Goal: Transaction & Acquisition: Purchase product/service

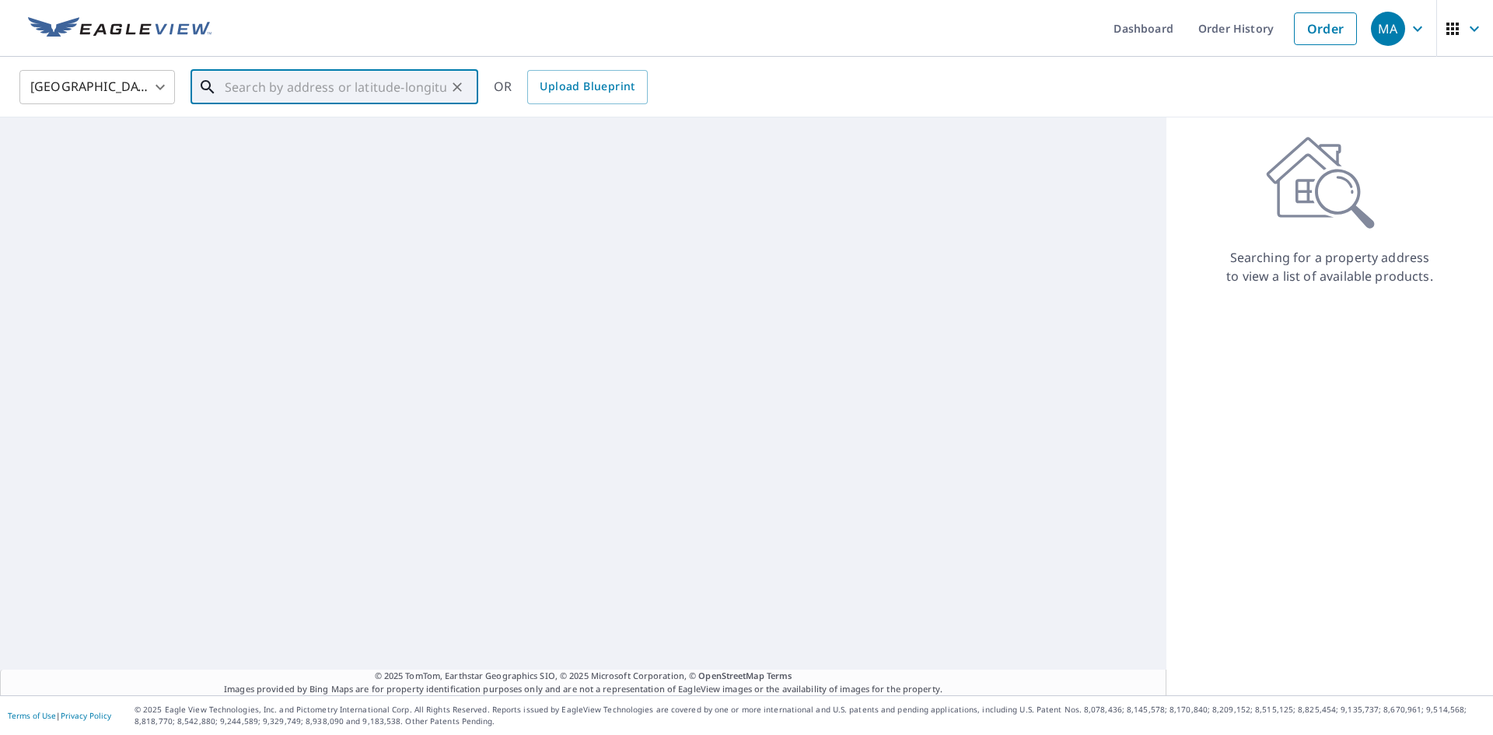
click at [413, 80] on input "text" at bounding box center [336, 87] width 222 height 44
paste input "[STREET_ADDRESS][PERSON_NAME]"
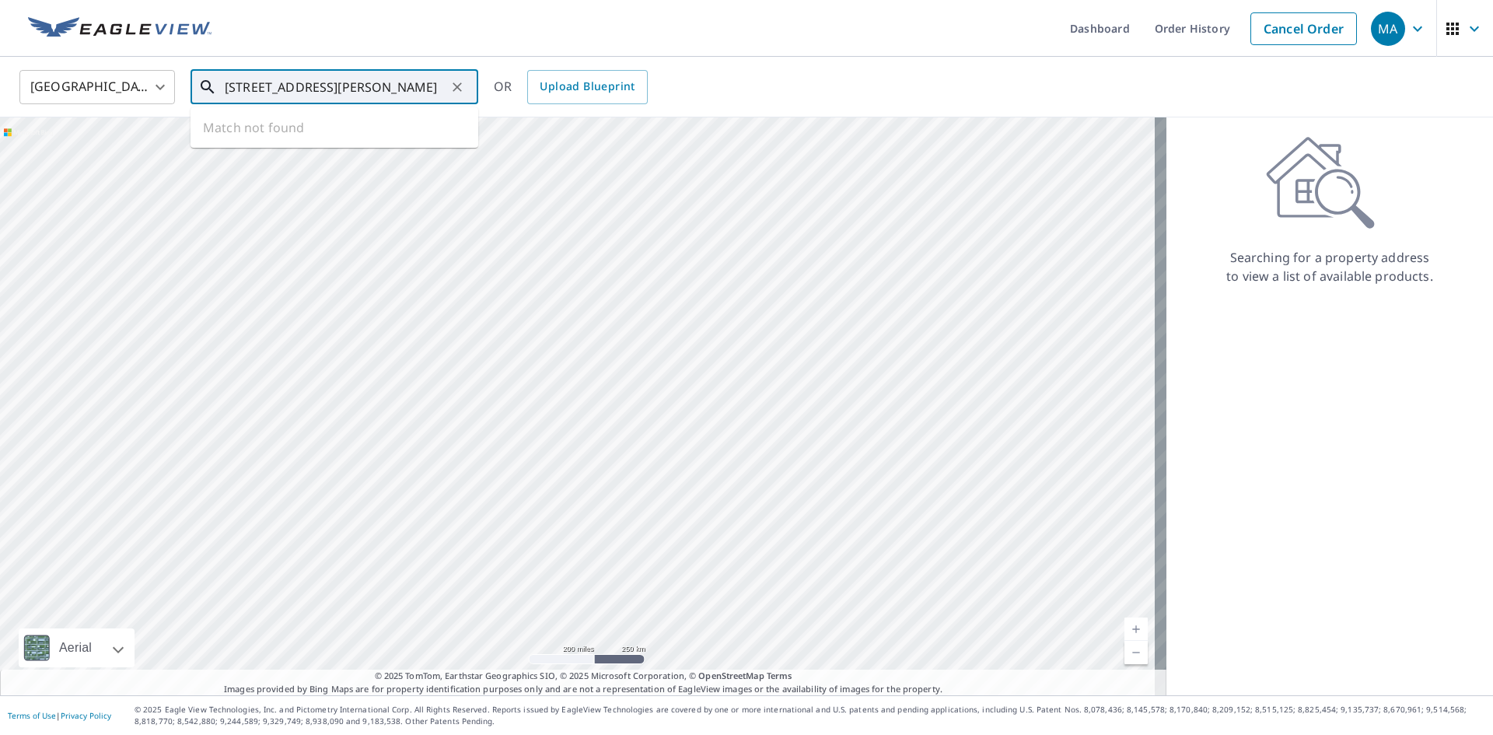
scroll to position [0, 59]
click at [357, 138] on span "[STREET_ADDRESS][PERSON_NAME]" at bounding box center [344, 132] width 244 height 19
type input "[STREET_ADDRESS][PERSON_NAME]"
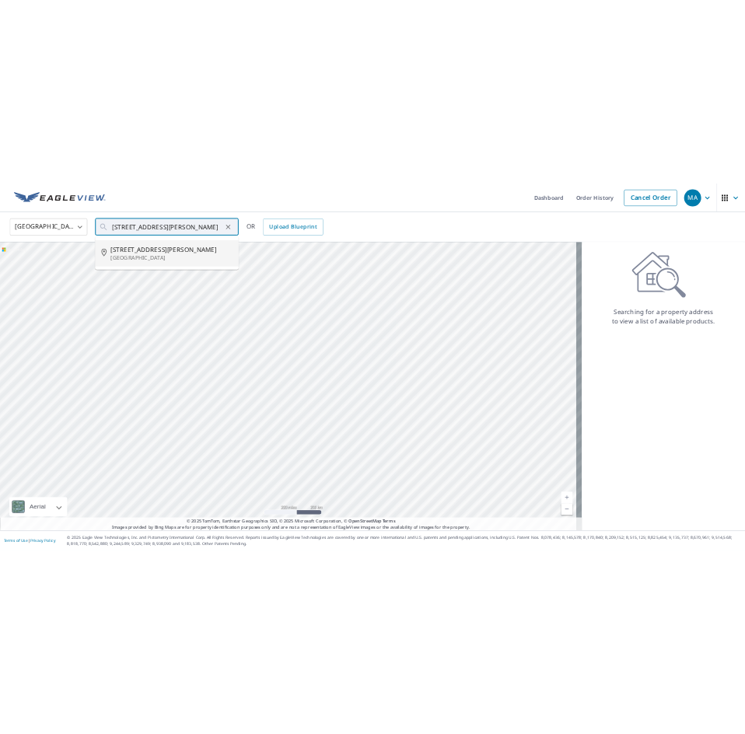
scroll to position [0, 0]
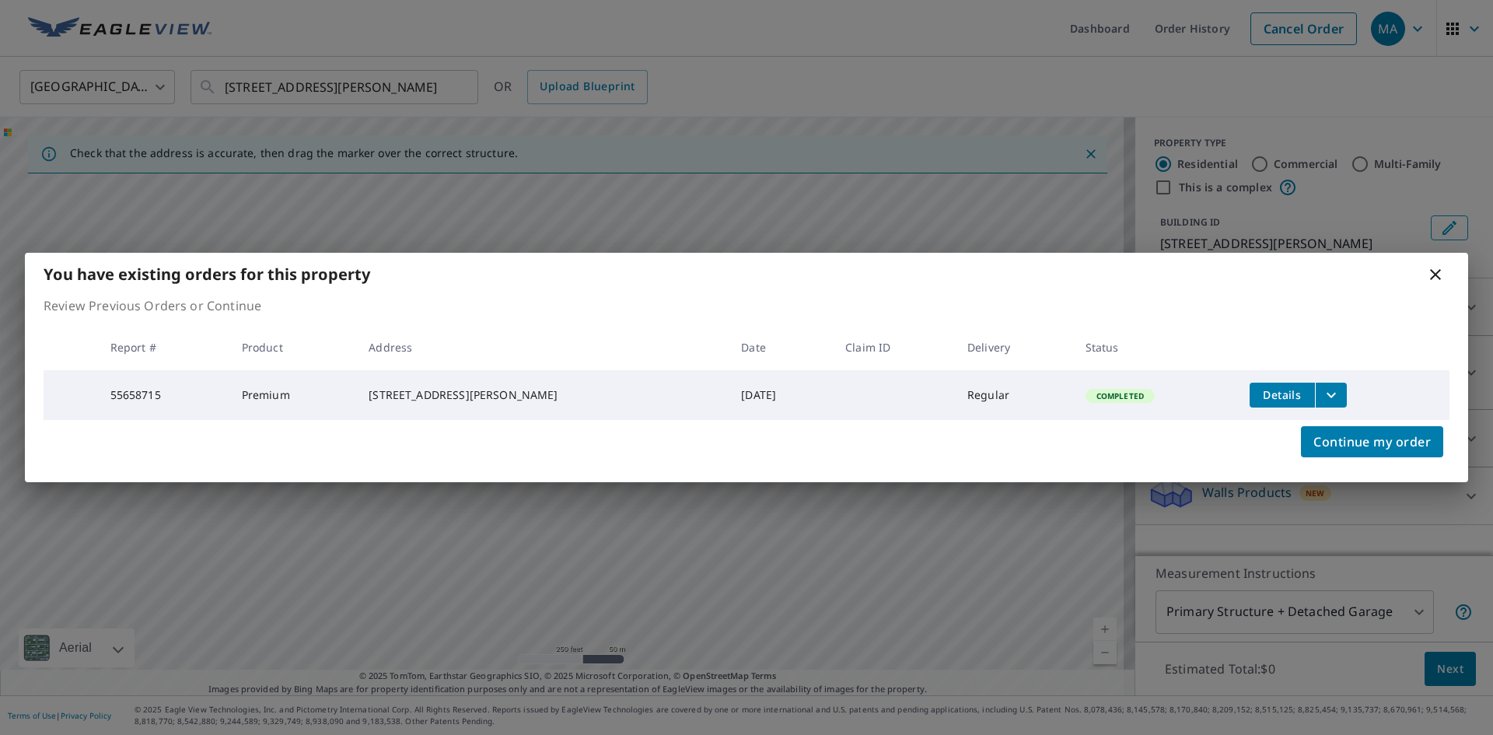
drag, startPoint x: 1398, startPoint y: 442, endPoint x: 1338, endPoint y: 410, distance: 67.8
click at [1395, 441] on span "Continue my order" at bounding box center [1371, 442] width 117 height 22
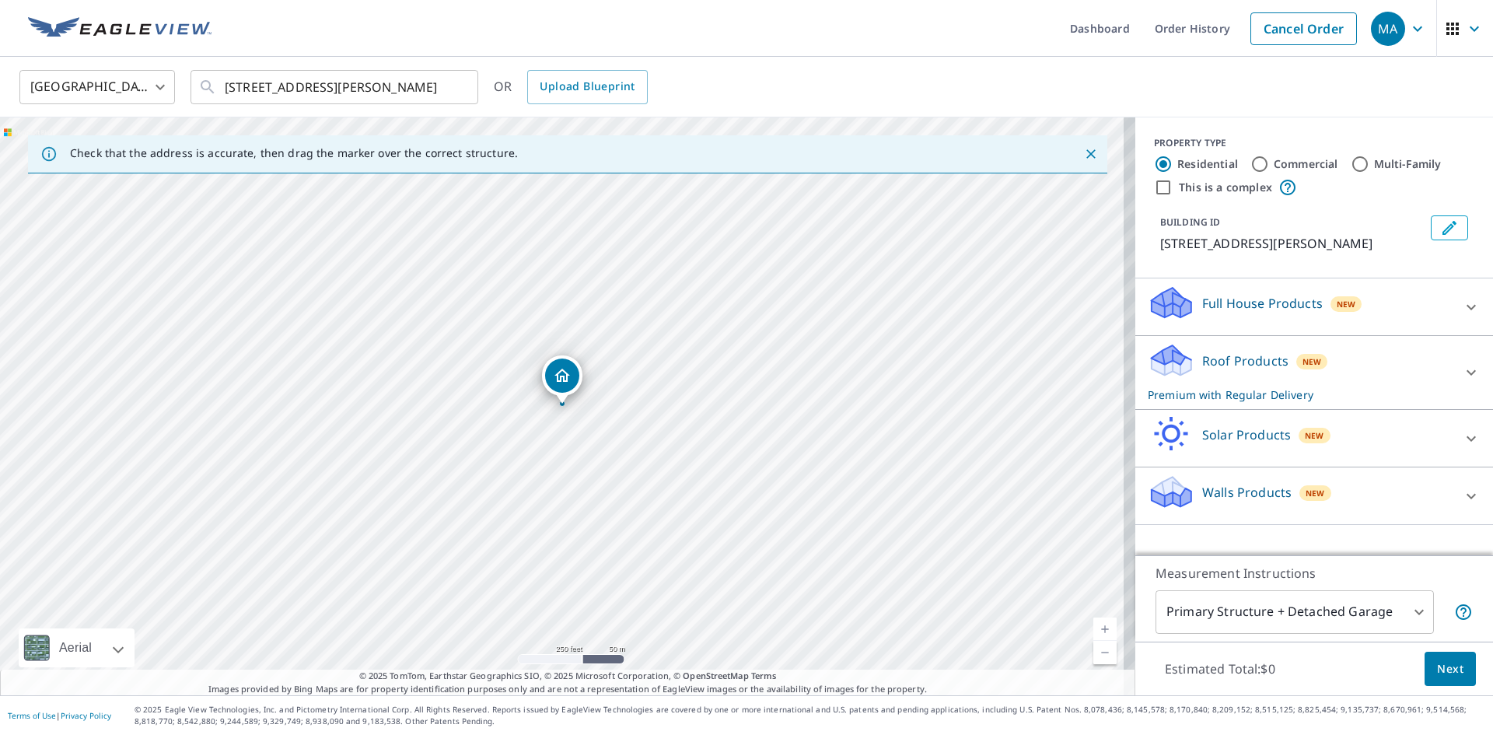
click at [1332, 388] on div "Roof Products New Premium with Regular Delivery" at bounding box center [1299, 372] width 305 height 61
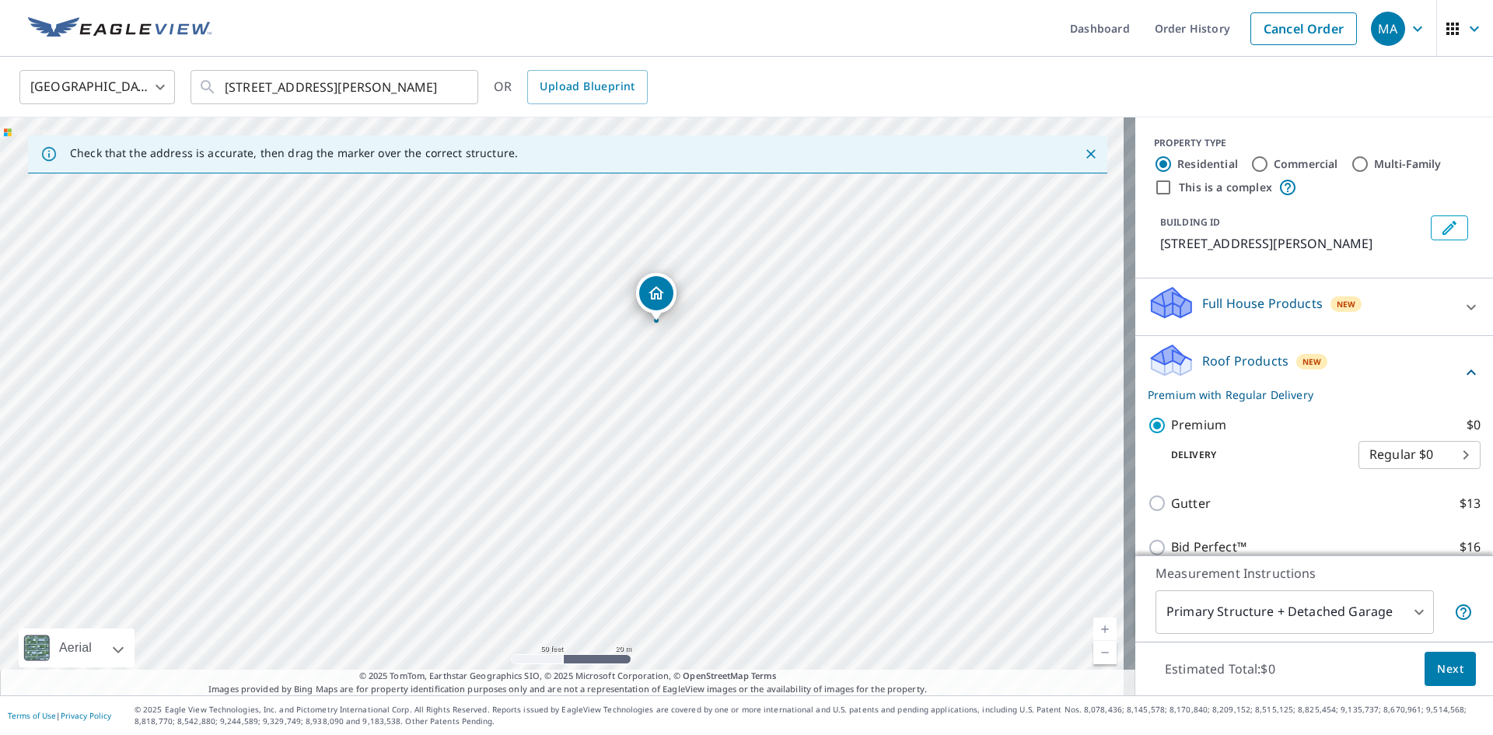
drag, startPoint x: 278, startPoint y: 292, endPoint x: 1013, endPoint y: 484, distance: 759.2
click at [1013, 484] on div "[STREET_ADDRESS][PERSON_NAME]" at bounding box center [567, 406] width 1135 height 578
click at [1424, 658] on button "Next" at bounding box center [1449, 668] width 51 height 35
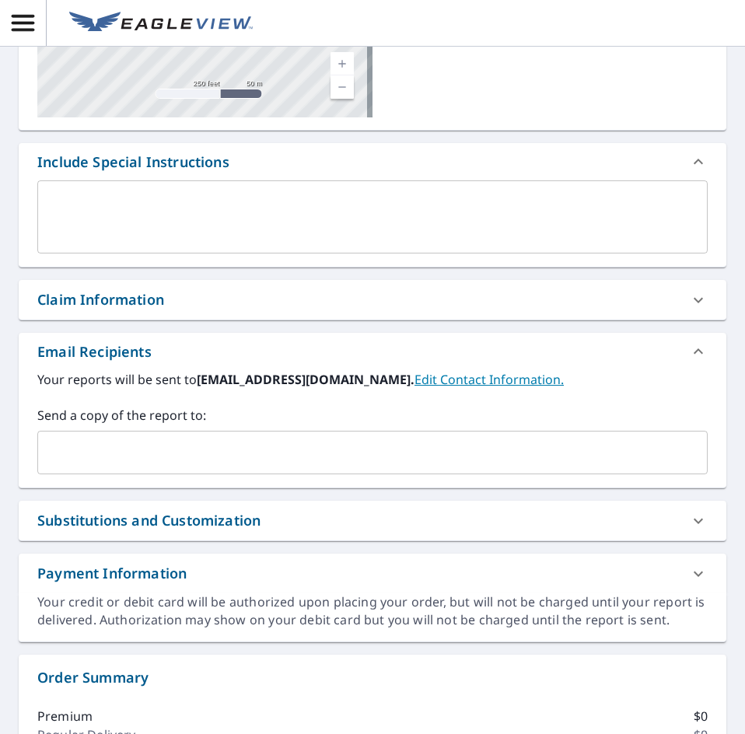
scroll to position [311, 0]
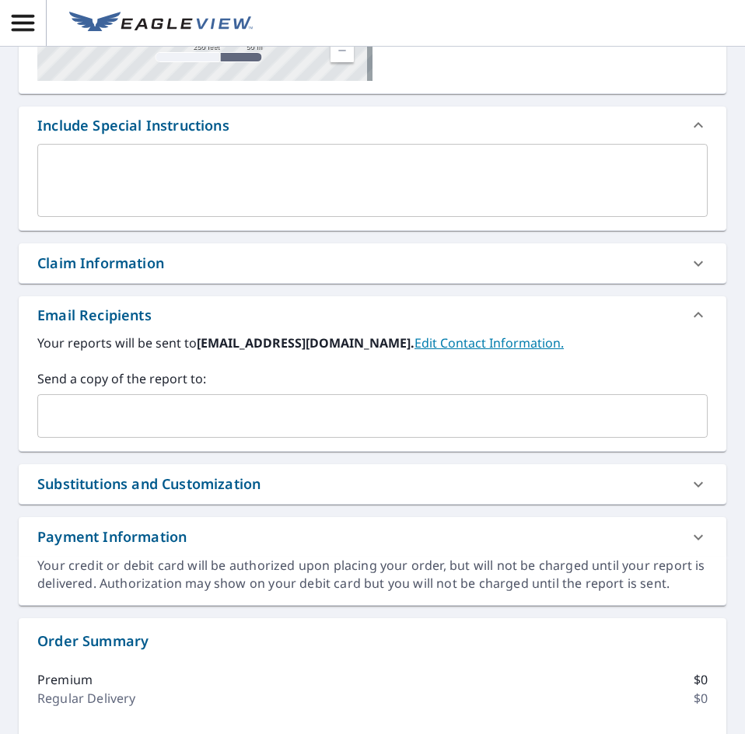
click at [170, 411] on input "text" at bounding box center [360, 416] width 633 height 30
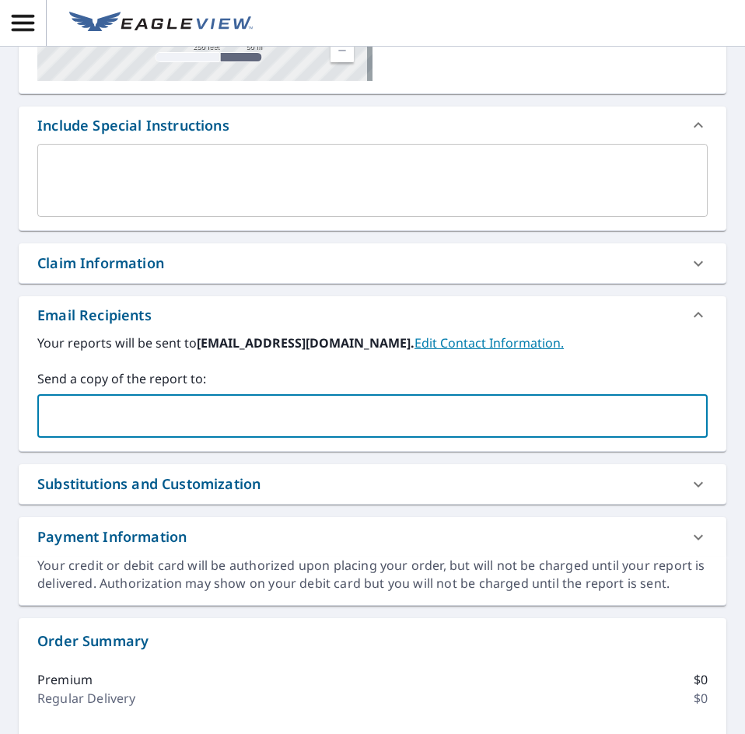
paste input "[EMAIL_ADDRESS][DOMAIN_NAME]"
type input "[EMAIL_ADDRESS][DOMAIN_NAME]"
checkbox input "true"
click at [353, 421] on input "text" at bounding box center [461, 416] width 431 height 30
paste input "[EMAIL_ADDRESS][DOMAIN_NAME]"
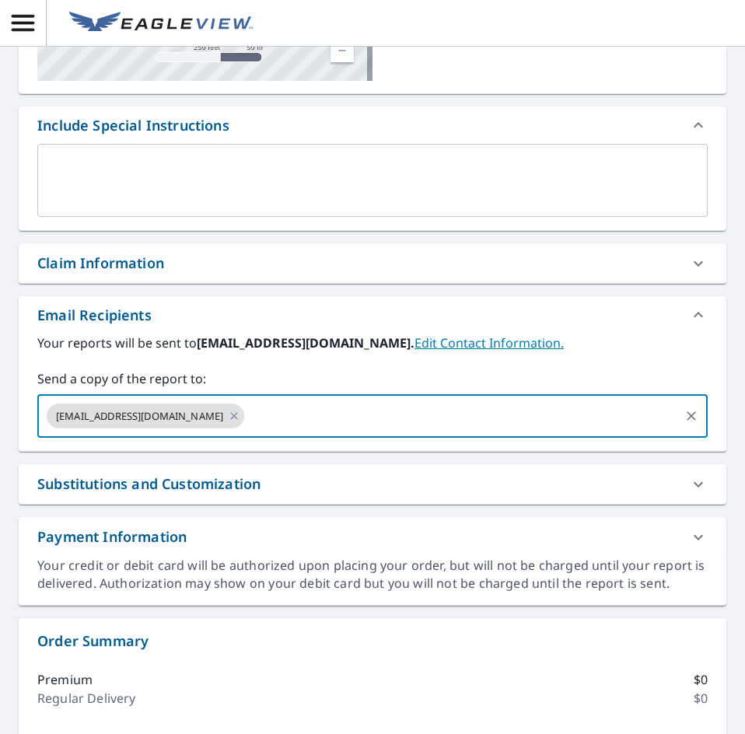
type input "[EMAIL_ADDRESS][DOMAIN_NAME]"
checkbox input "true"
click at [530, 423] on input "text" at bounding box center [563, 416] width 229 height 30
paste input "[EMAIL_ADDRESS][DOMAIN_NAME]"
type input "[EMAIL_ADDRESS][DOMAIN_NAME]"
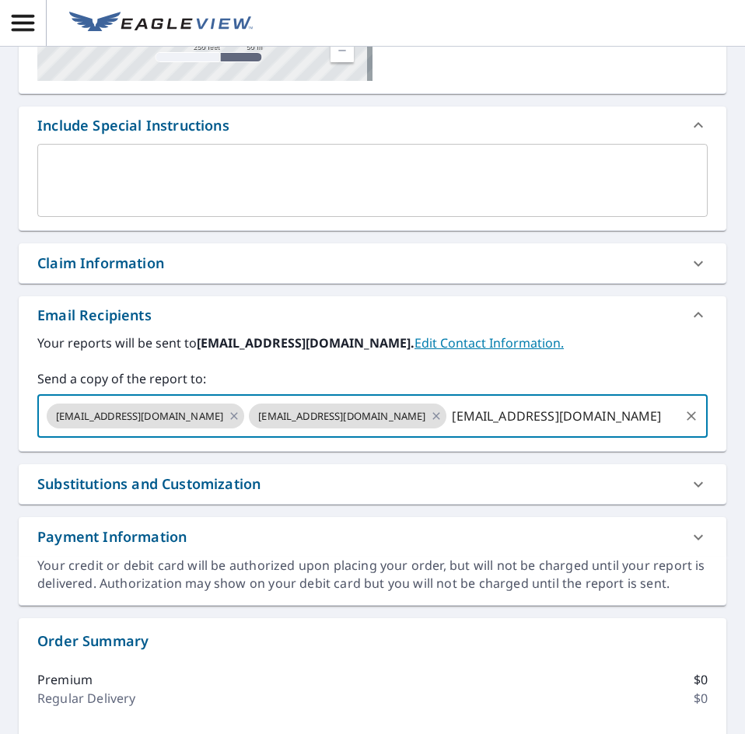
scroll to position [0, 38]
checkbox input "true"
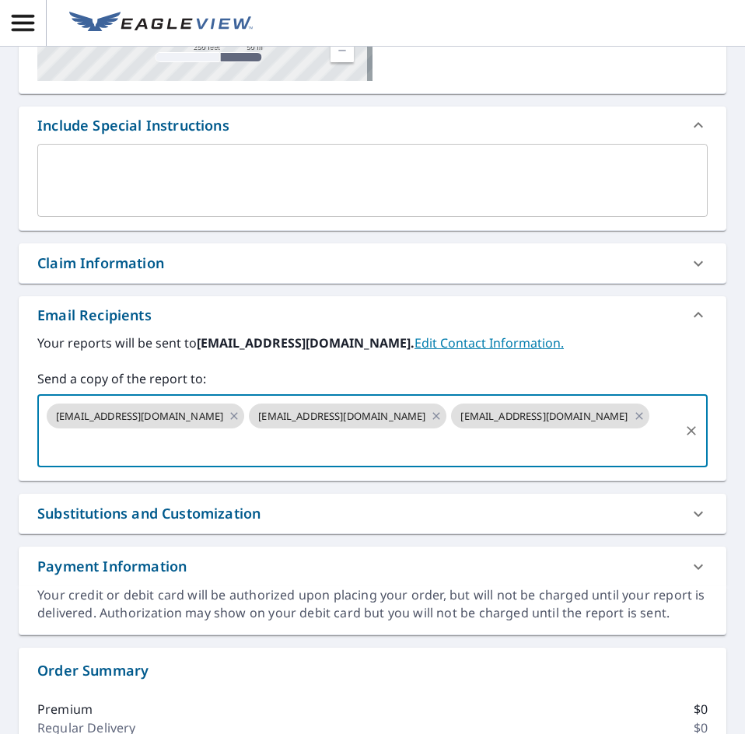
scroll to position [0, 0]
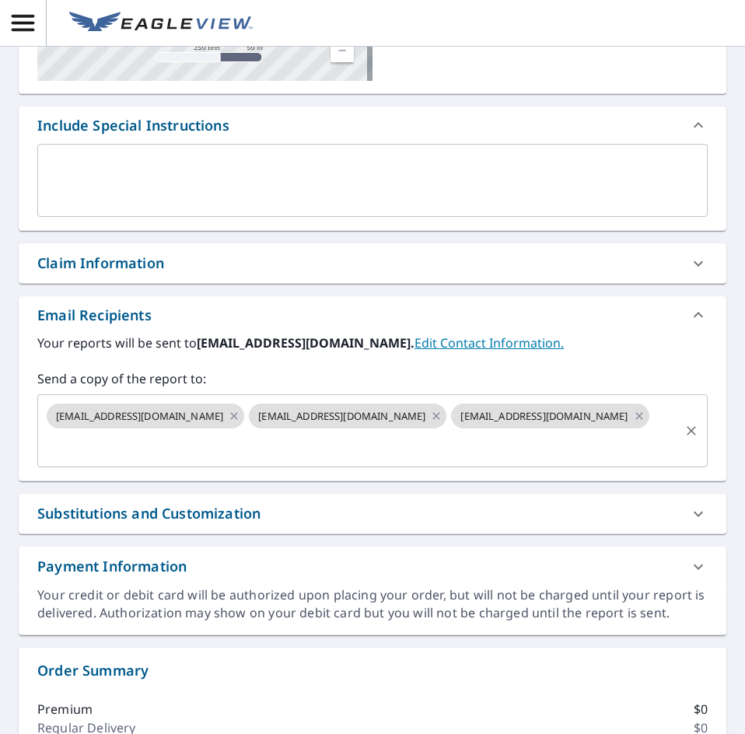
click at [355, 460] on div "[EMAIL_ADDRESS][DOMAIN_NAME] [EMAIL_ADDRESS][DOMAIN_NAME] [EMAIL_ADDRESS][DOMAI…" at bounding box center [372, 430] width 670 height 73
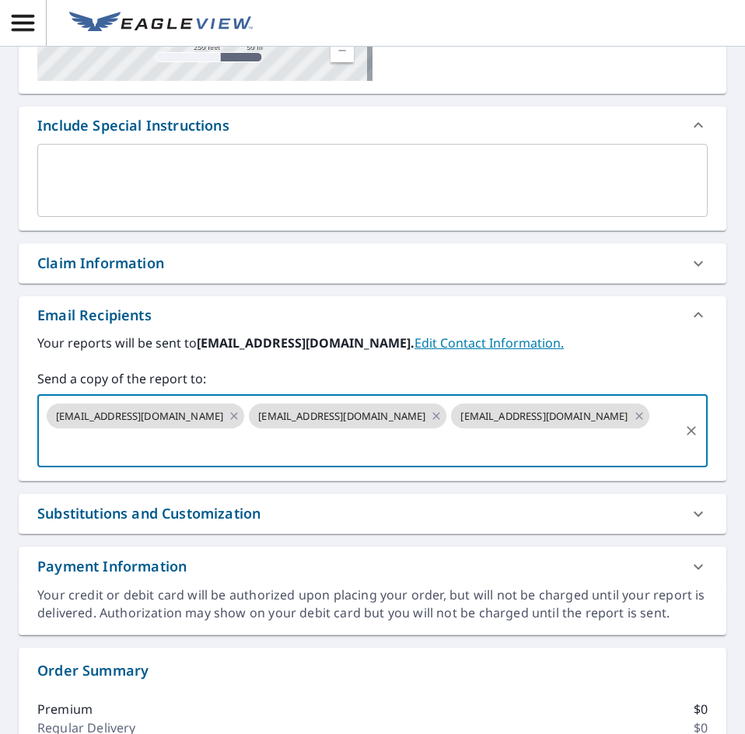
paste input "[EMAIL_ADDRESS][DOMAIN_NAME]"
type input "[EMAIL_ADDRESS][DOMAIN_NAME]"
checkbox input "true"
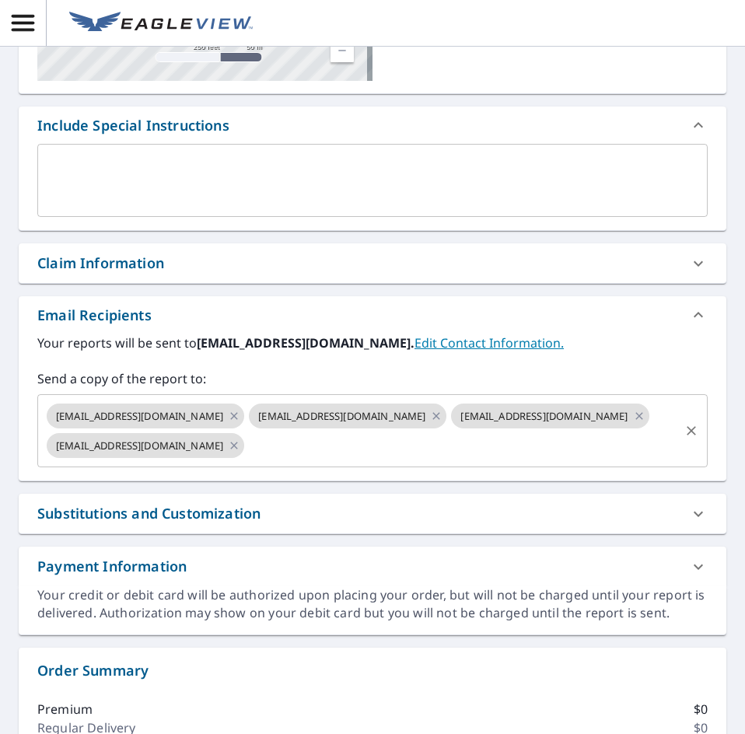
click at [506, 440] on input "text" at bounding box center [461, 446] width 431 height 30
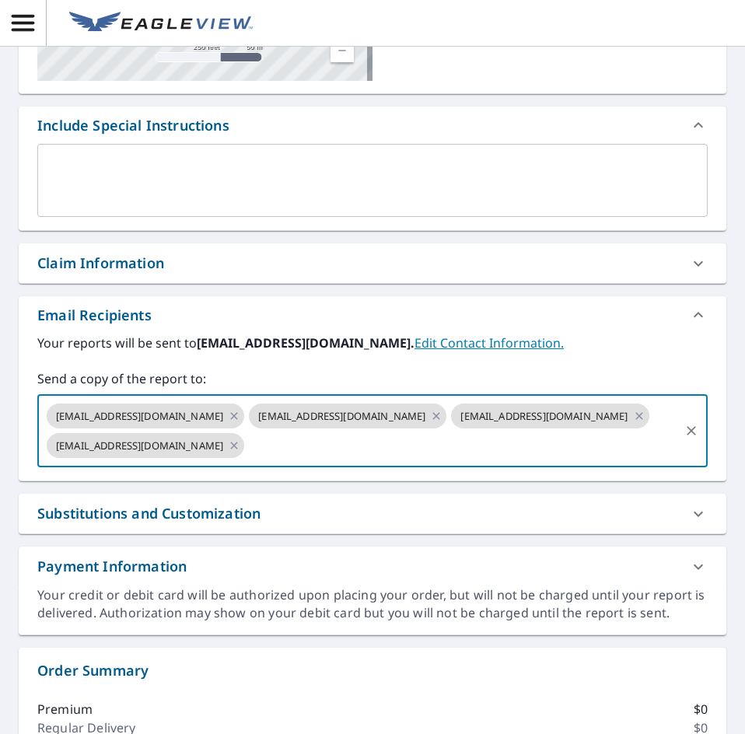
paste input "[EMAIL_ADDRESS][DOMAIN_NAME]"
type input "[EMAIL_ADDRESS][DOMAIN_NAME]"
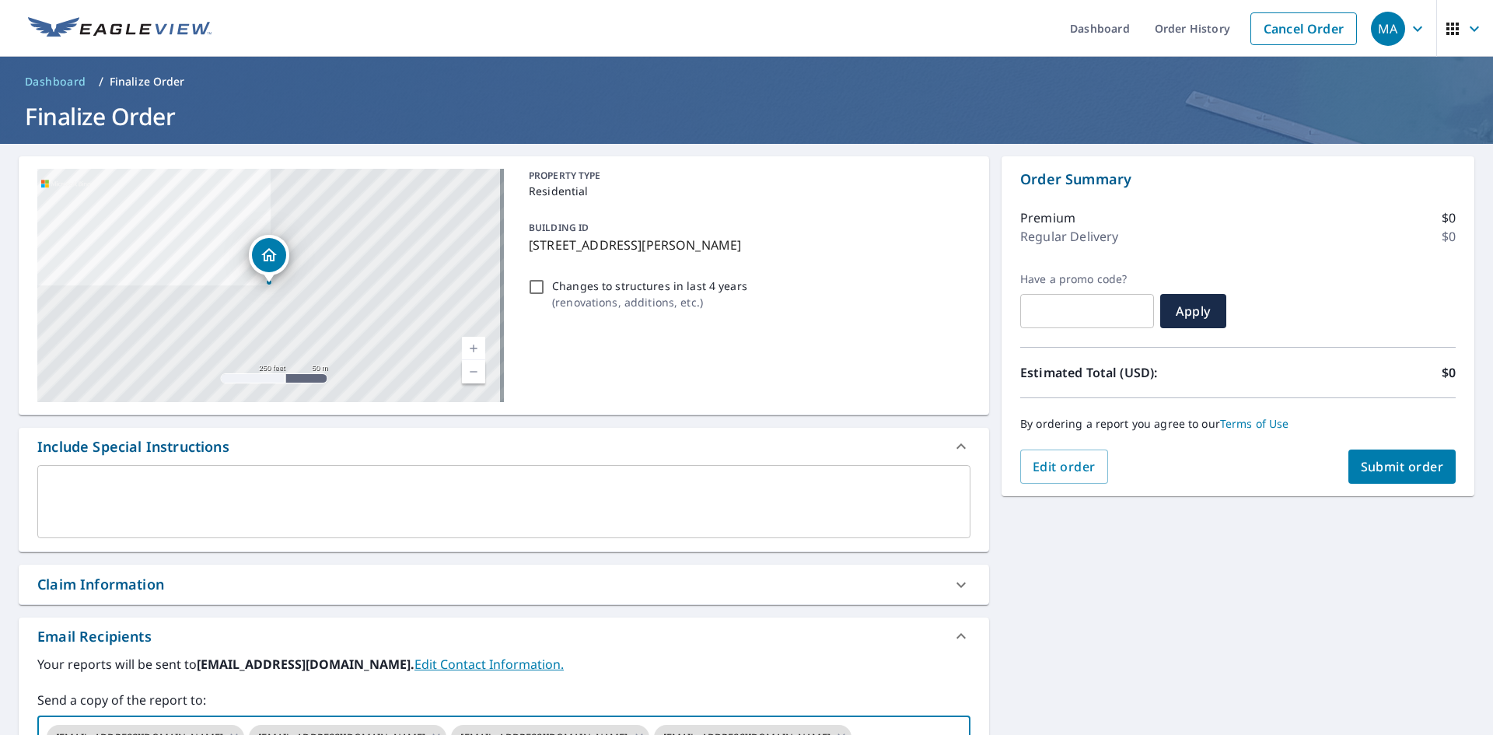
click at [1385, 473] on span "Submit order" at bounding box center [1401, 466] width 83 height 17
checkbox input "true"
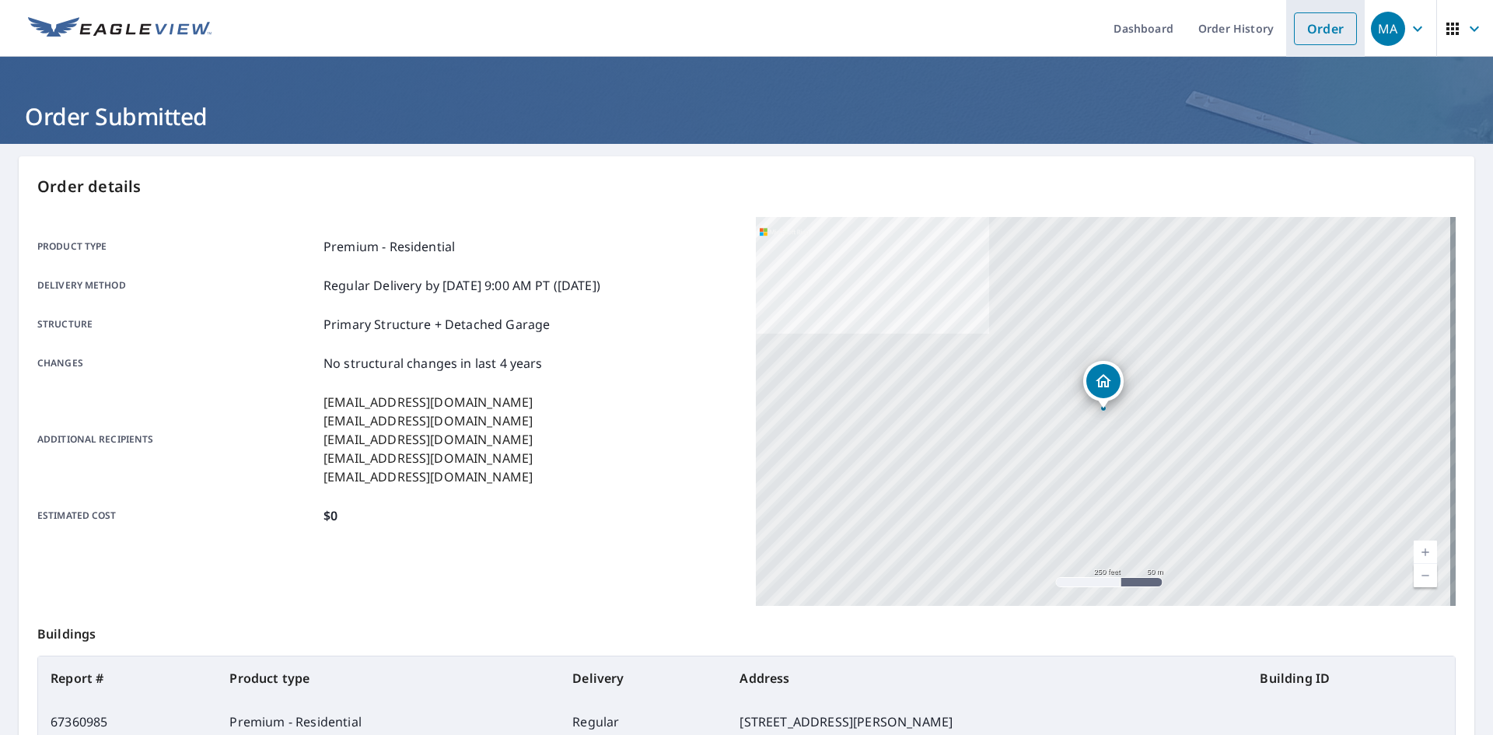
click at [1294, 26] on link "Order" at bounding box center [1325, 28] width 63 height 33
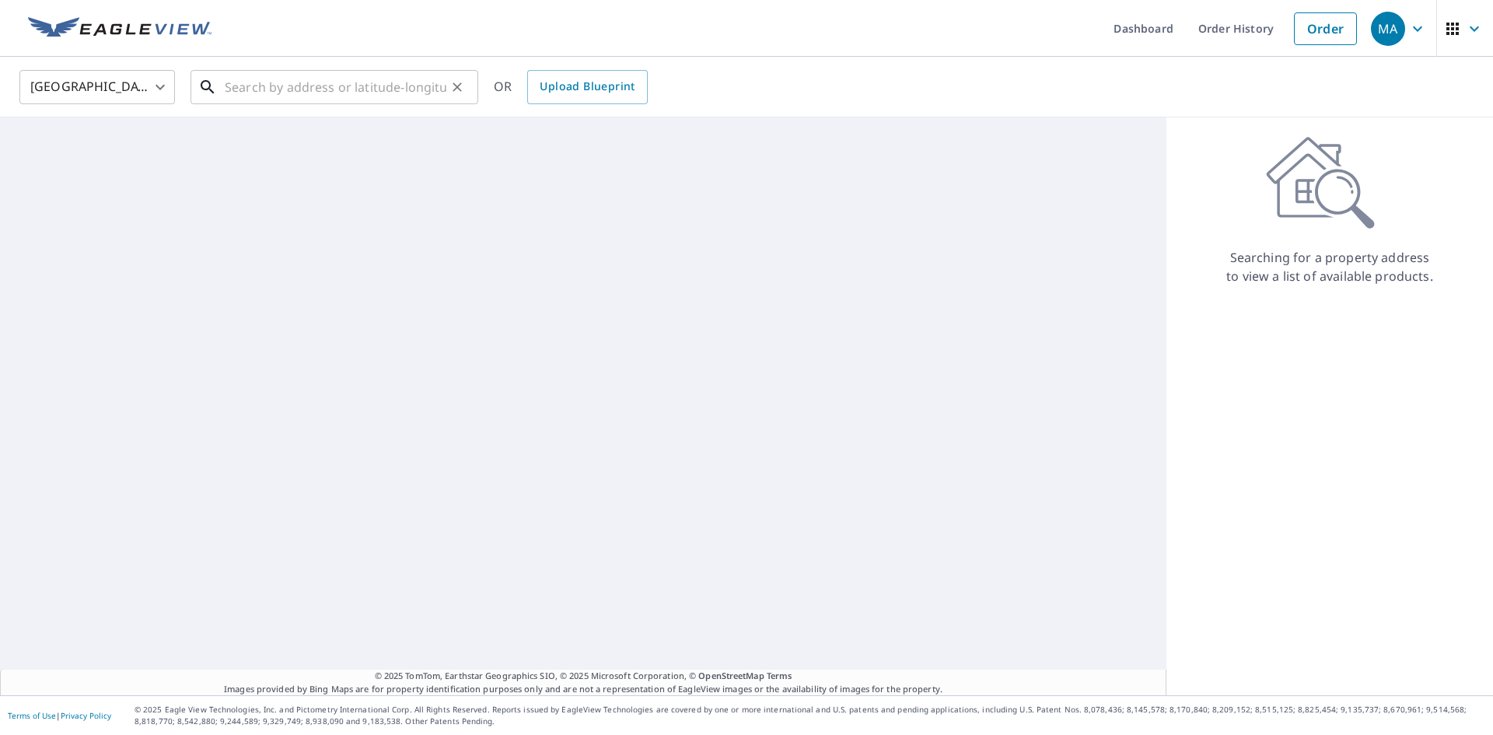
click at [378, 89] on input "text" at bounding box center [336, 87] width 222 height 44
paste input "[STREET_ADDRESS][PERSON_NAME]"
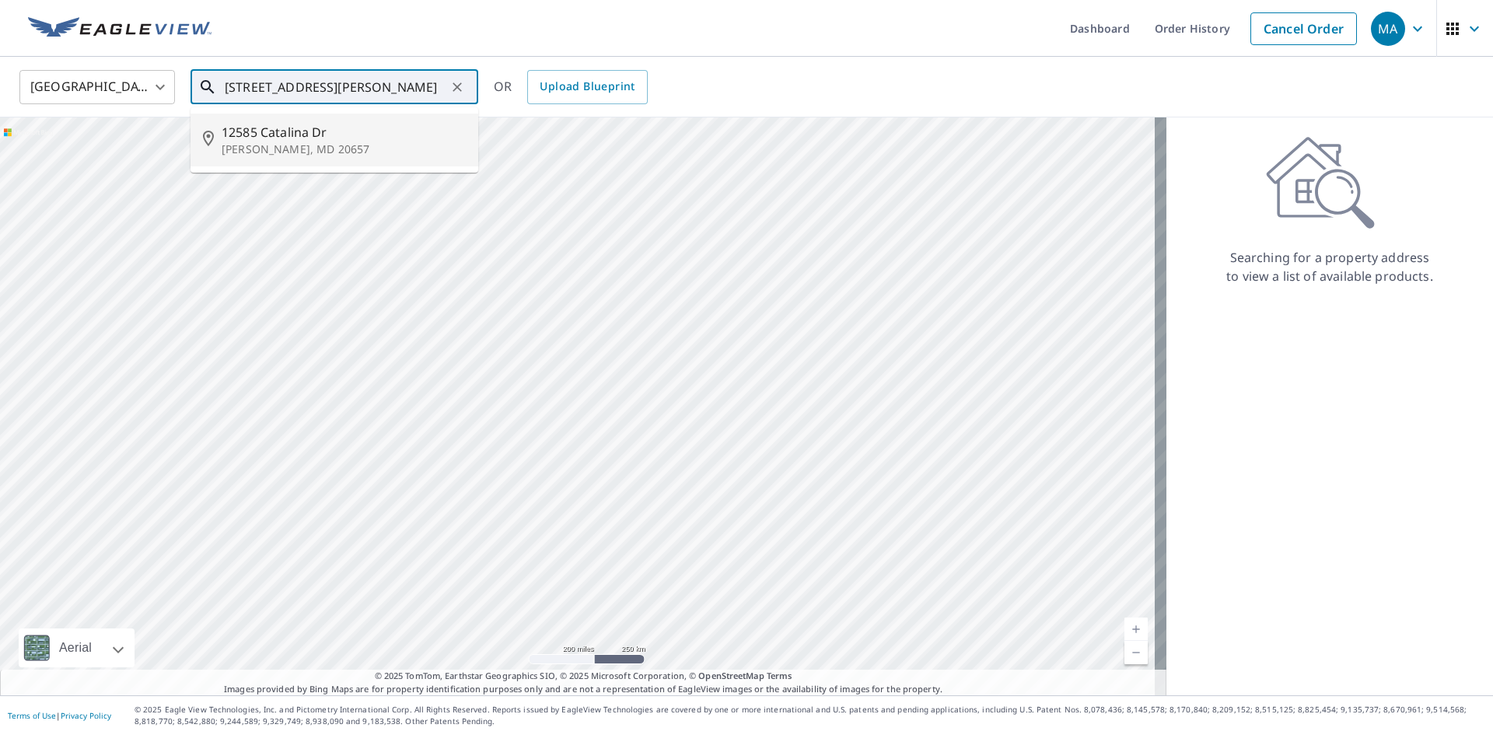
click at [380, 136] on span "12585 Catalina Dr" at bounding box center [344, 132] width 244 height 19
type input "[STREET_ADDRESS][PERSON_NAME]"
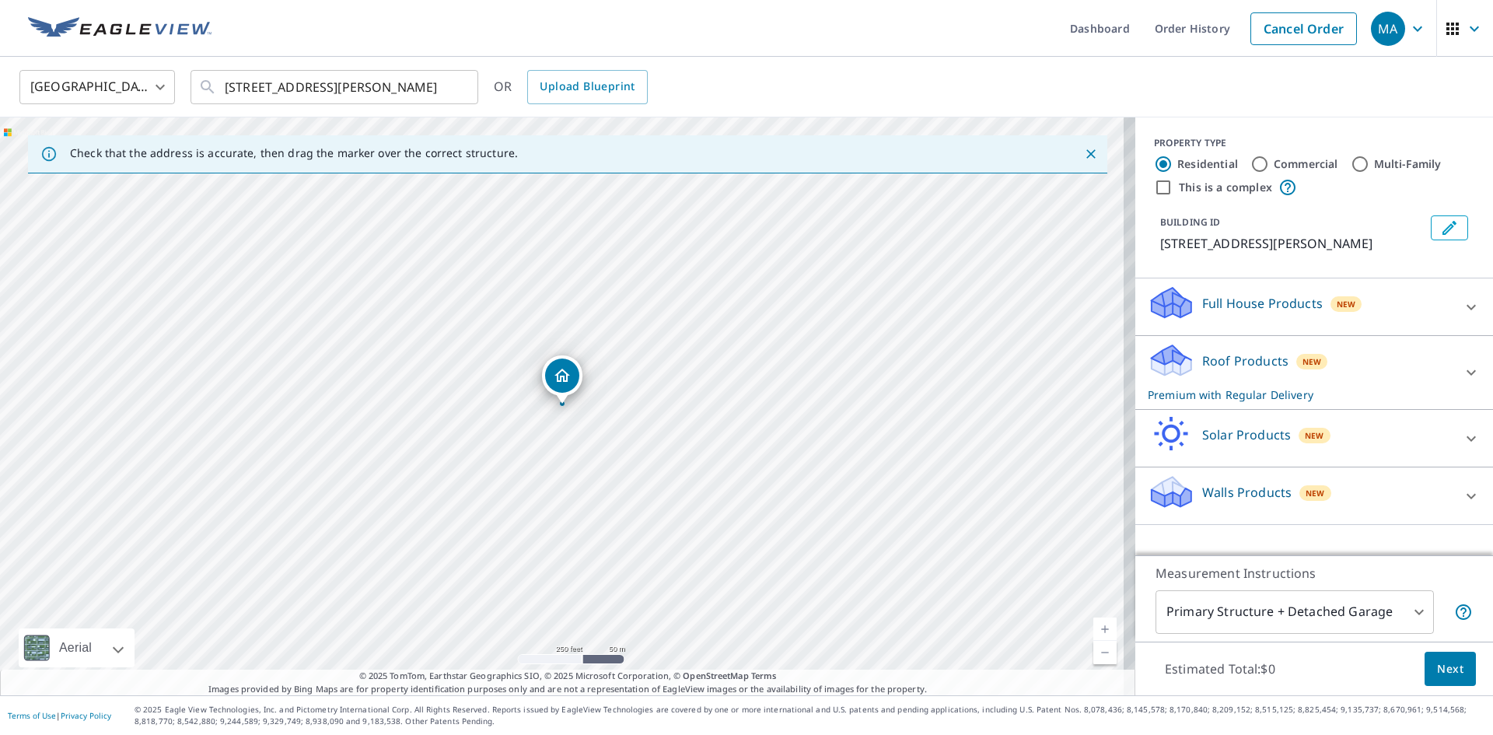
click at [1333, 359] on div "Roof Products New Premium with Regular Delivery" at bounding box center [1299, 372] width 305 height 61
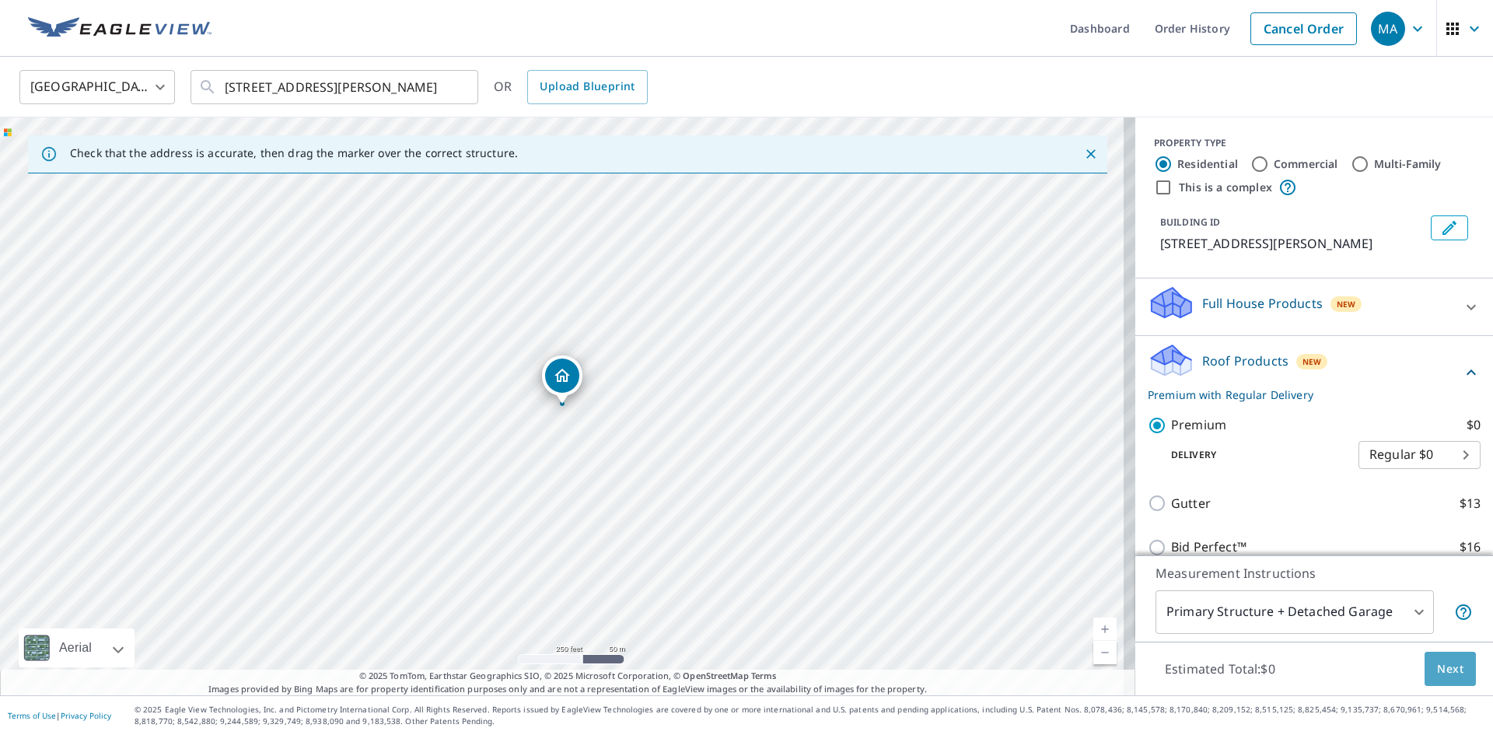
drag, startPoint x: 1429, startPoint y: 669, endPoint x: 1426, endPoint y: 659, distance: 9.8
click at [1437, 659] on span "Next" at bounding box center [1450, 668] width 26 height 19
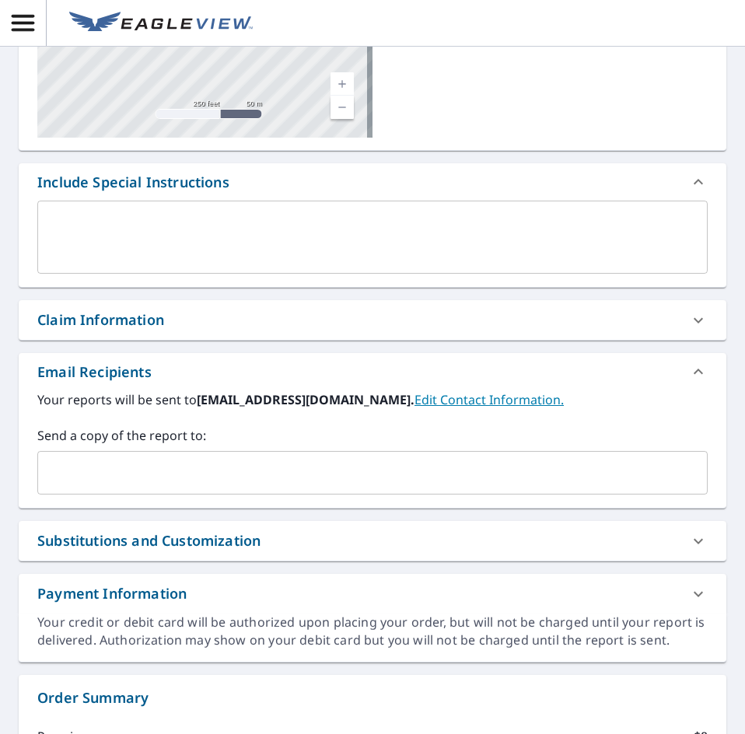
scroll to position [311, 0]
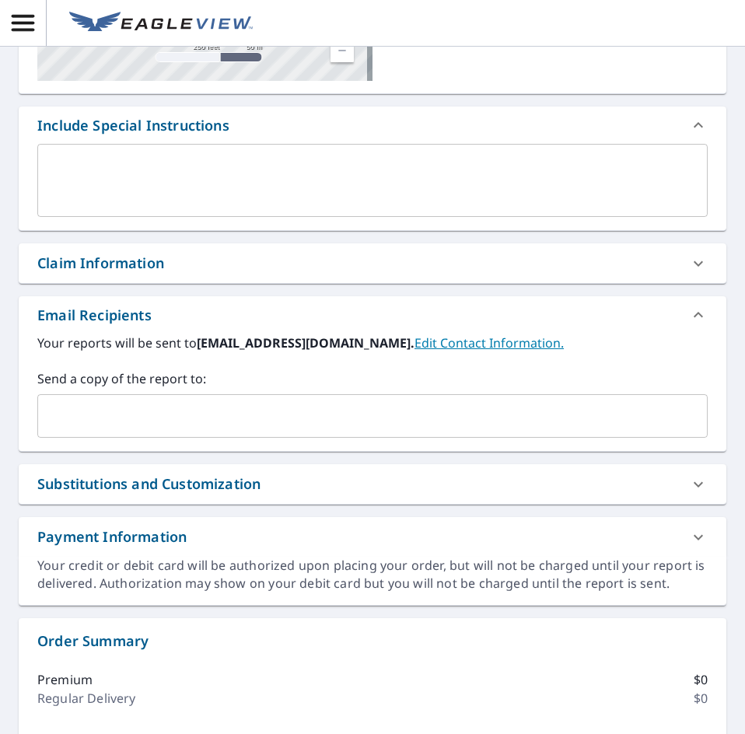
click at [68, 414] on input "text" at bounding box center [360, 416] width 633 height 30
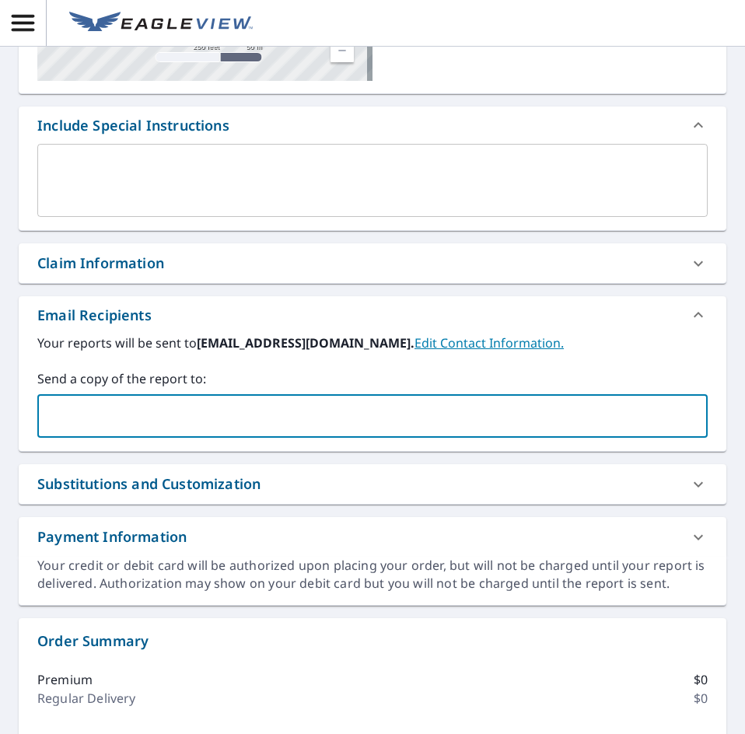
paste input "[EMAIL_ADDRESS][DOMAIN_NAME]"
type input "[EMAIL_ADDRESS][DOMAIN_NAME]"
checkbox input "true"
click at [302, 417] on input "text" at bounding box center [461, 416] width 431 height 30
paste input "[EMAIL_ADDRESS][DOMAIN_NAME]"
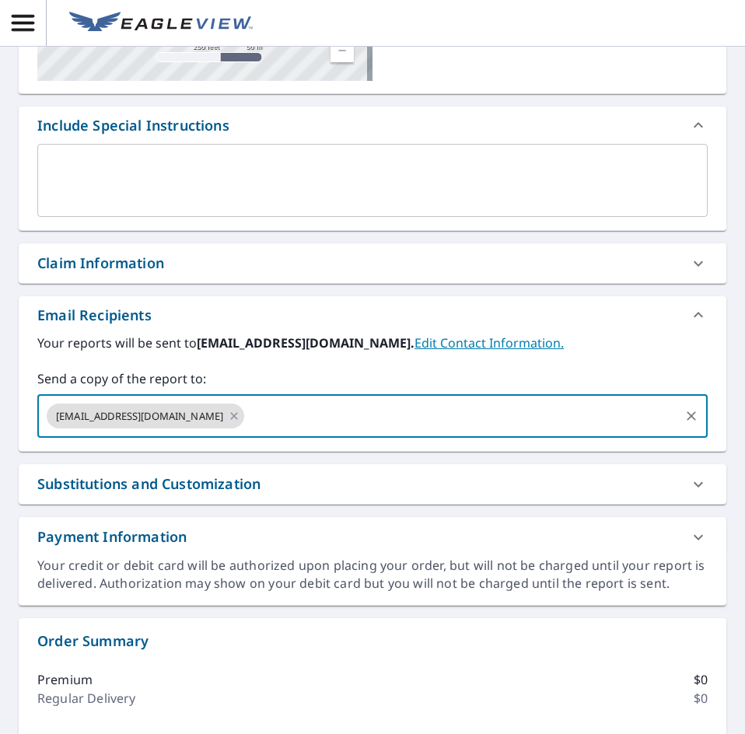
type input "[EMAIL_ADDRESS][DOMAIN_NAME]"
checkbox input "true"
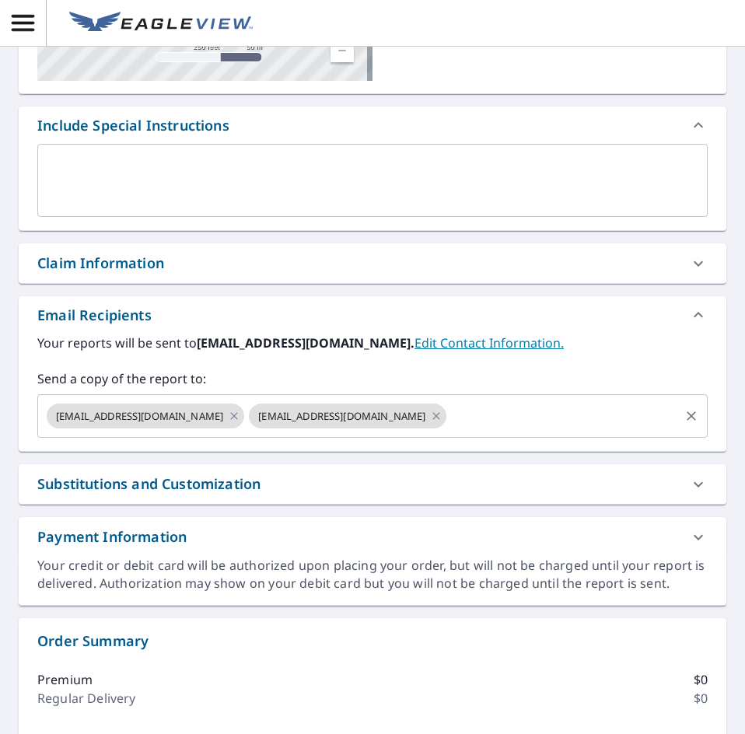
click at [529, 420] on input "text" at bounding box center [563, 416] width 229 height 30
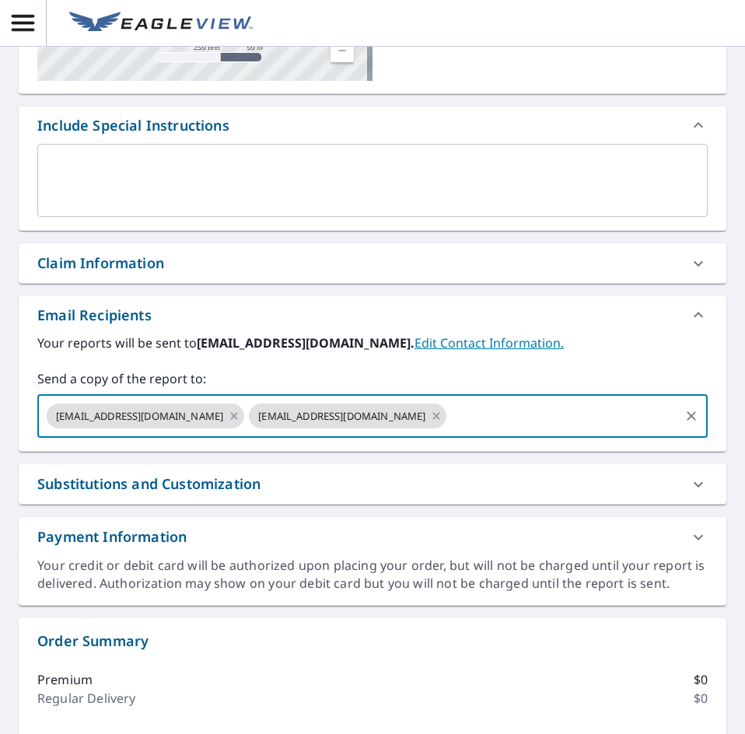
paste input "[EMAIL_ADDRESS][DOMAIN_NAME]"
type input "[EMAIL_ADDRESS][DOMAIN_NAME]"
checkbox input "true"
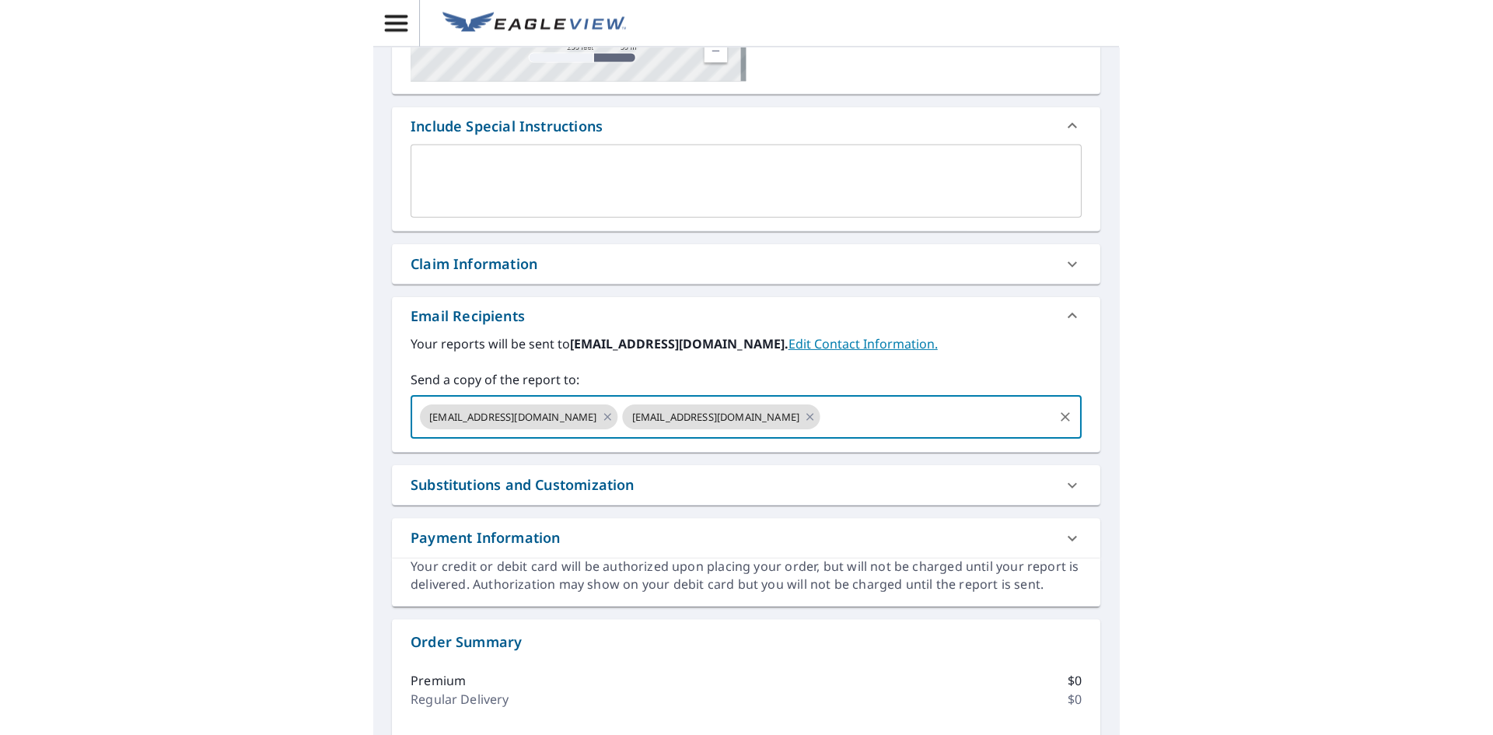
scroll to position [0, 0]
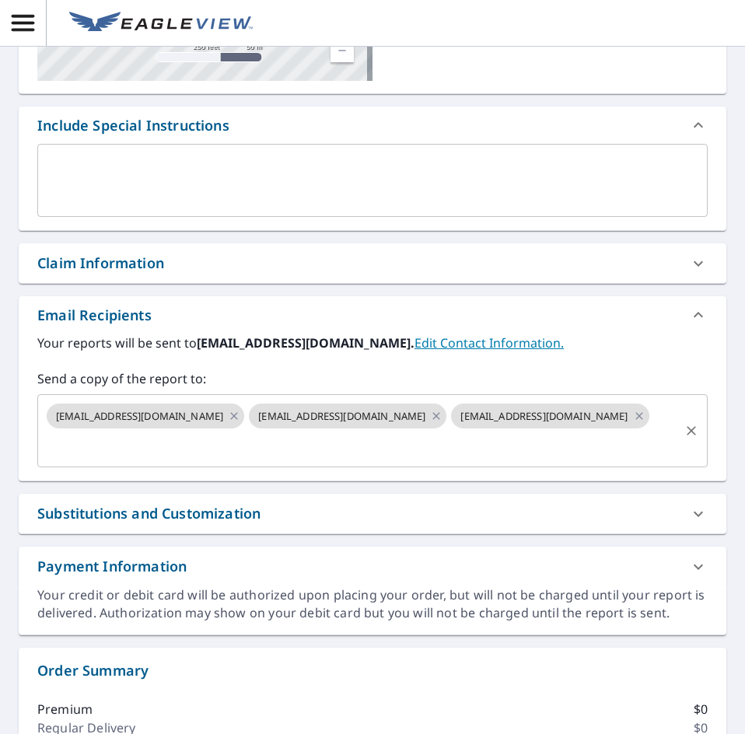
click at [302, 449] on input "text" at bounding box center [360, 446] width 633 height 30
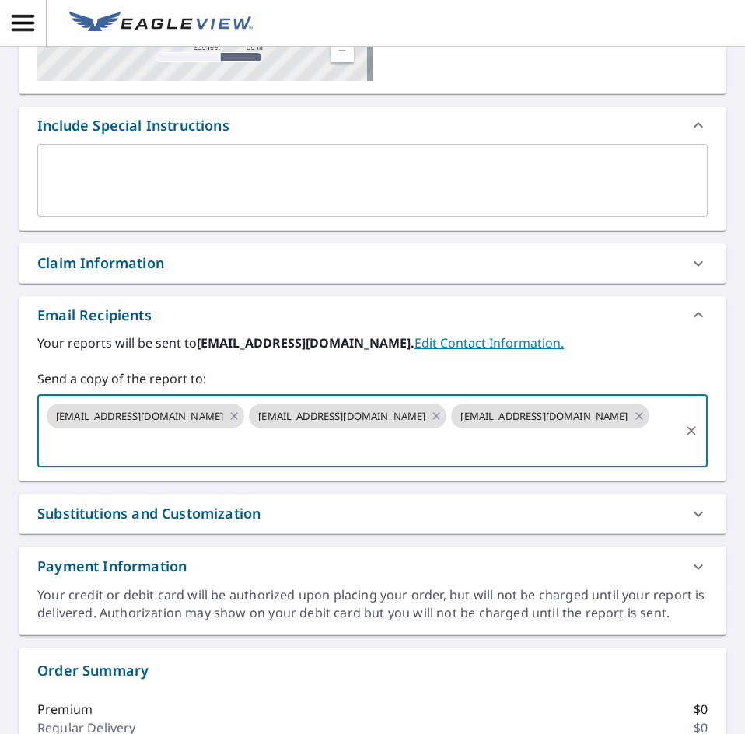
paste input "[EMAIL_ADDRESS][DOMAIN_NAME]"
type input "[EMAIL_ADDRESS][DOMAIN_NAME]"
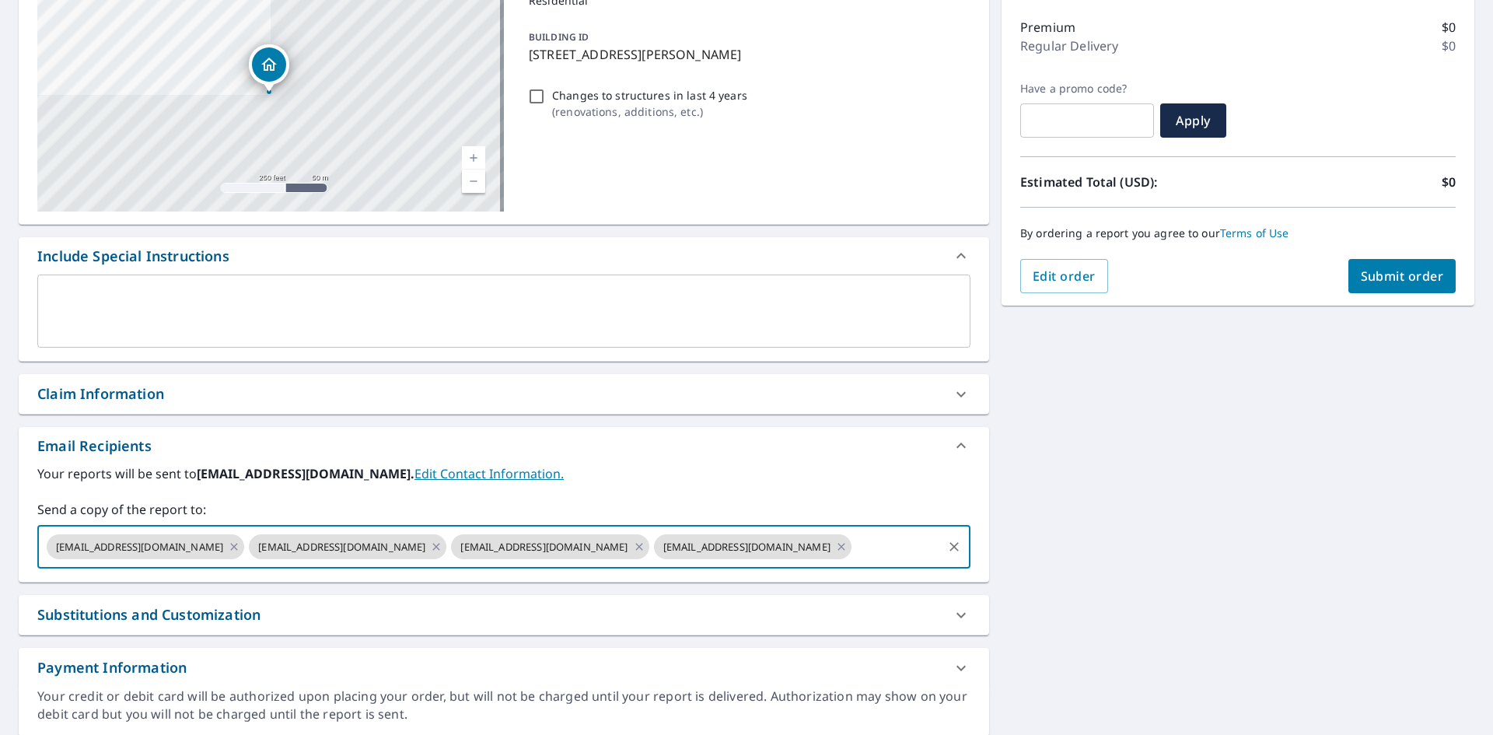
scroll to position [118, 0]
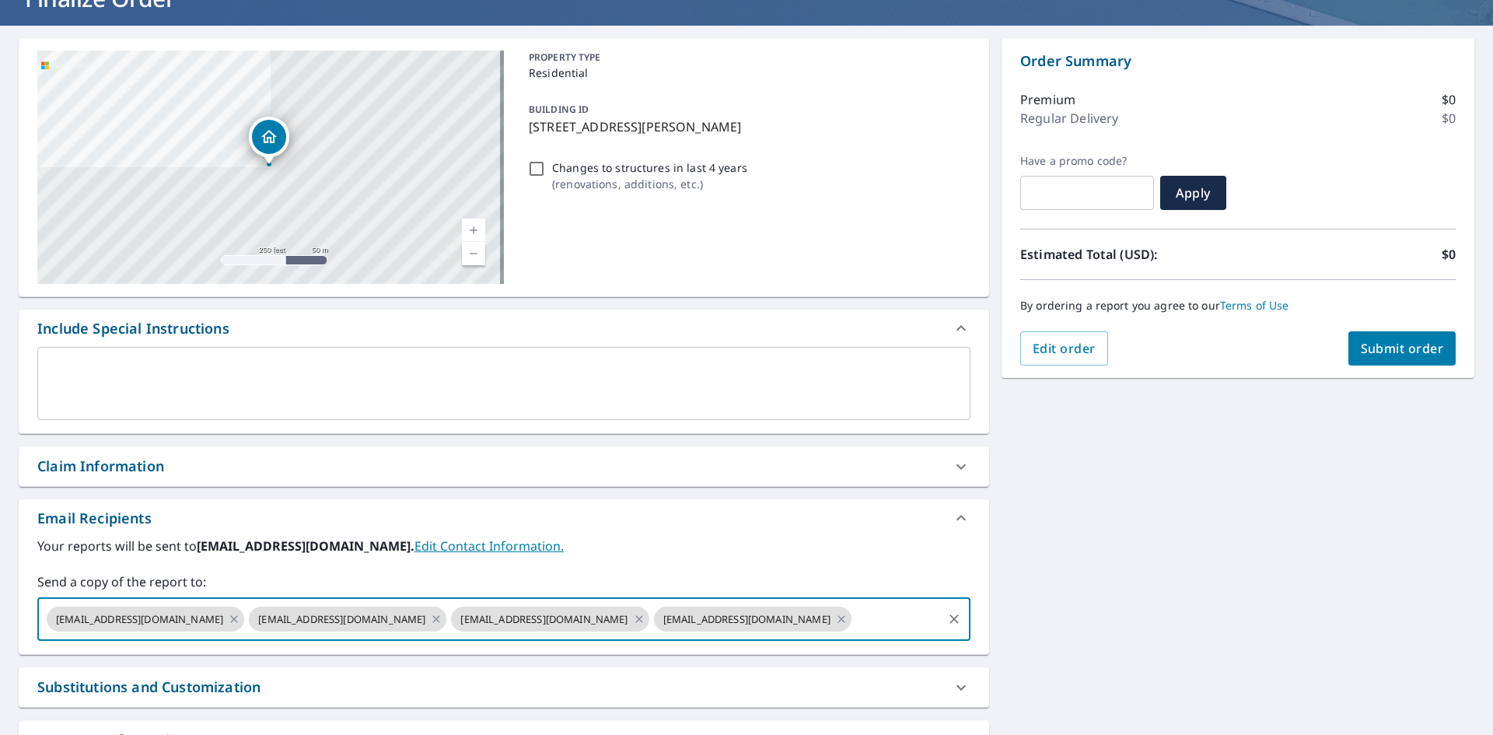
click at [1361, 350] on span "Submit order" at bounding box center [1401, 348] width 83 height 17
checkbox input "true"
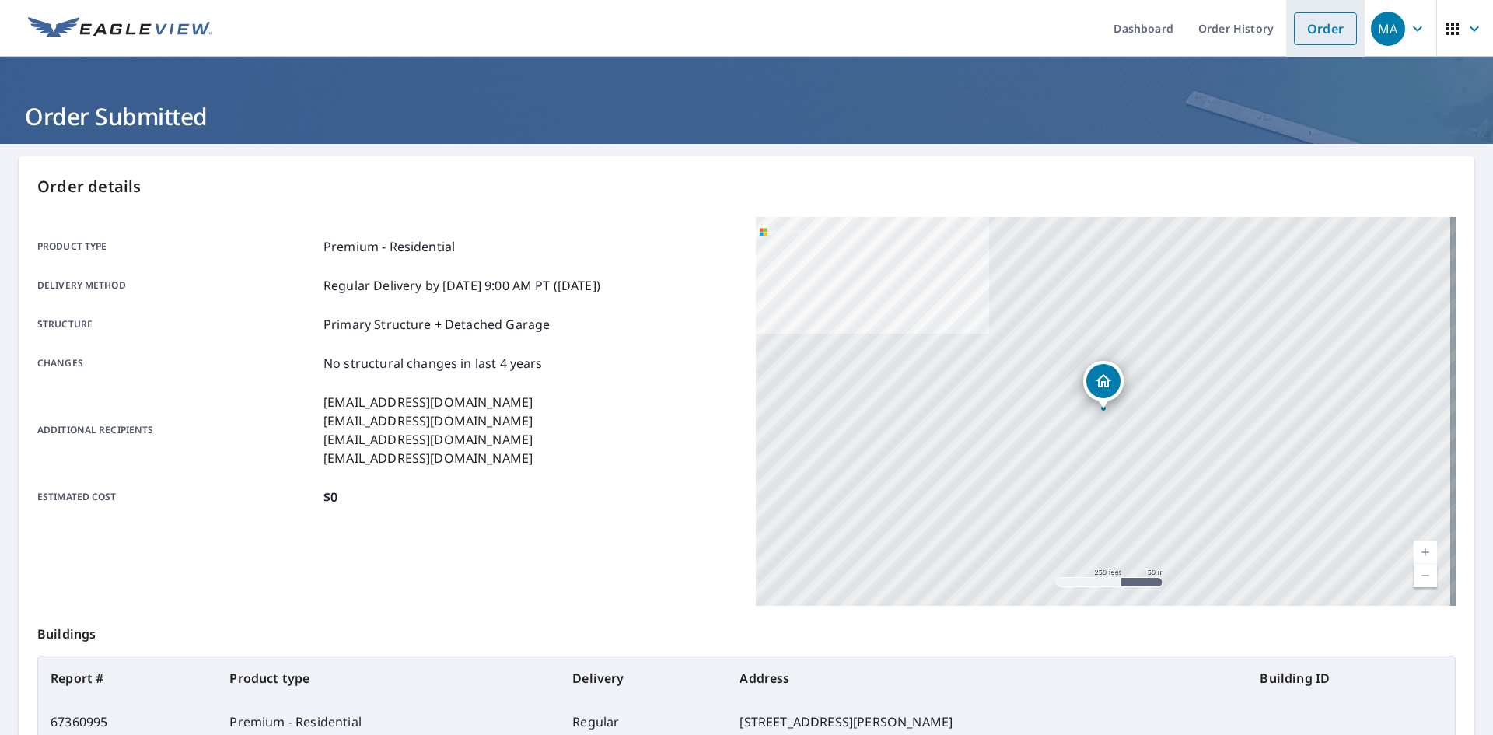
drag, startPoint x: 1311, startPoint y: 37, endPoint x: 927, endPoint y: 36, distance: 383.3
click at [1309, 36] on link "Order" at bounding box center [1325, 28] width 63 height 33
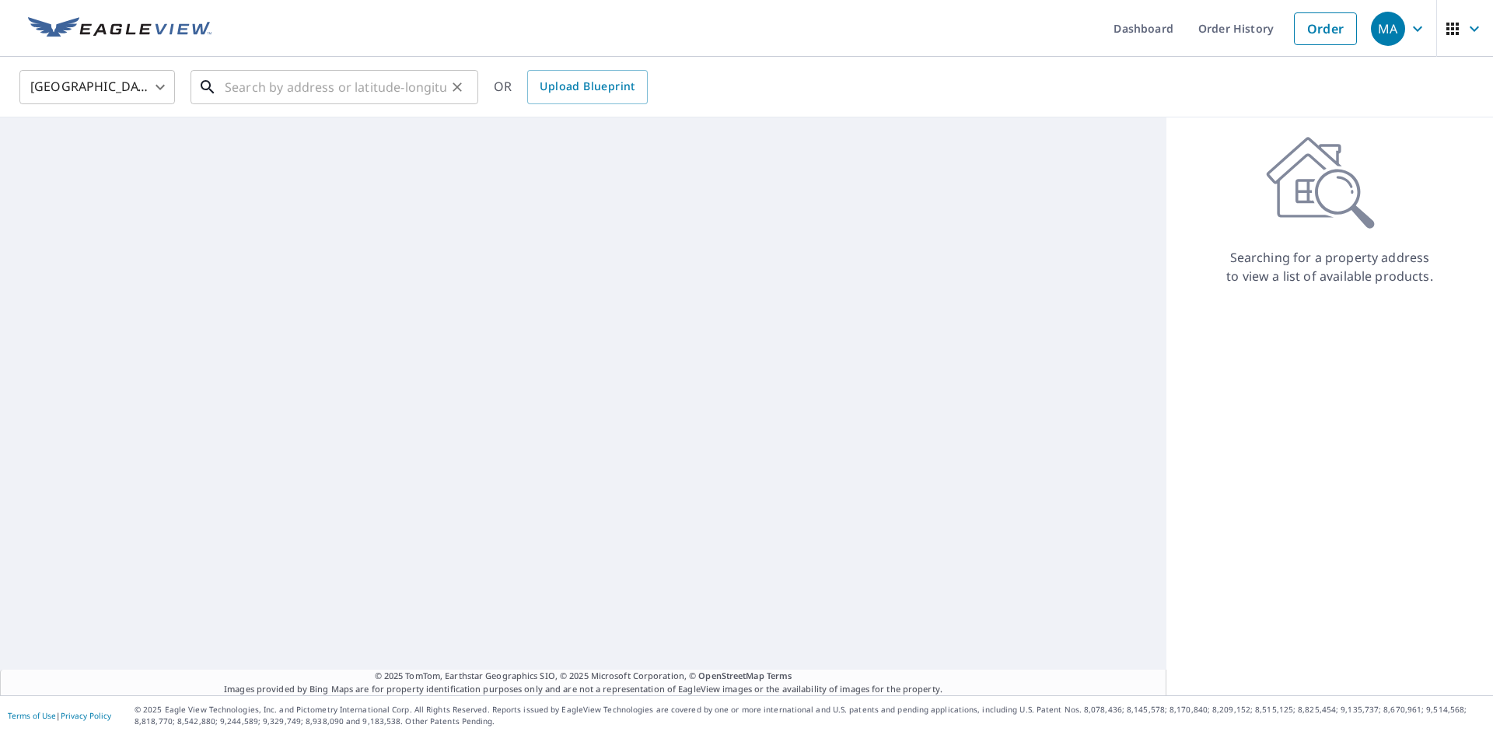
click at [298, 88] on input "text" at bounding box center [336, 87] width 222 height 44
paste input "[STREET_ADDRESS][PERSON_NAME]"
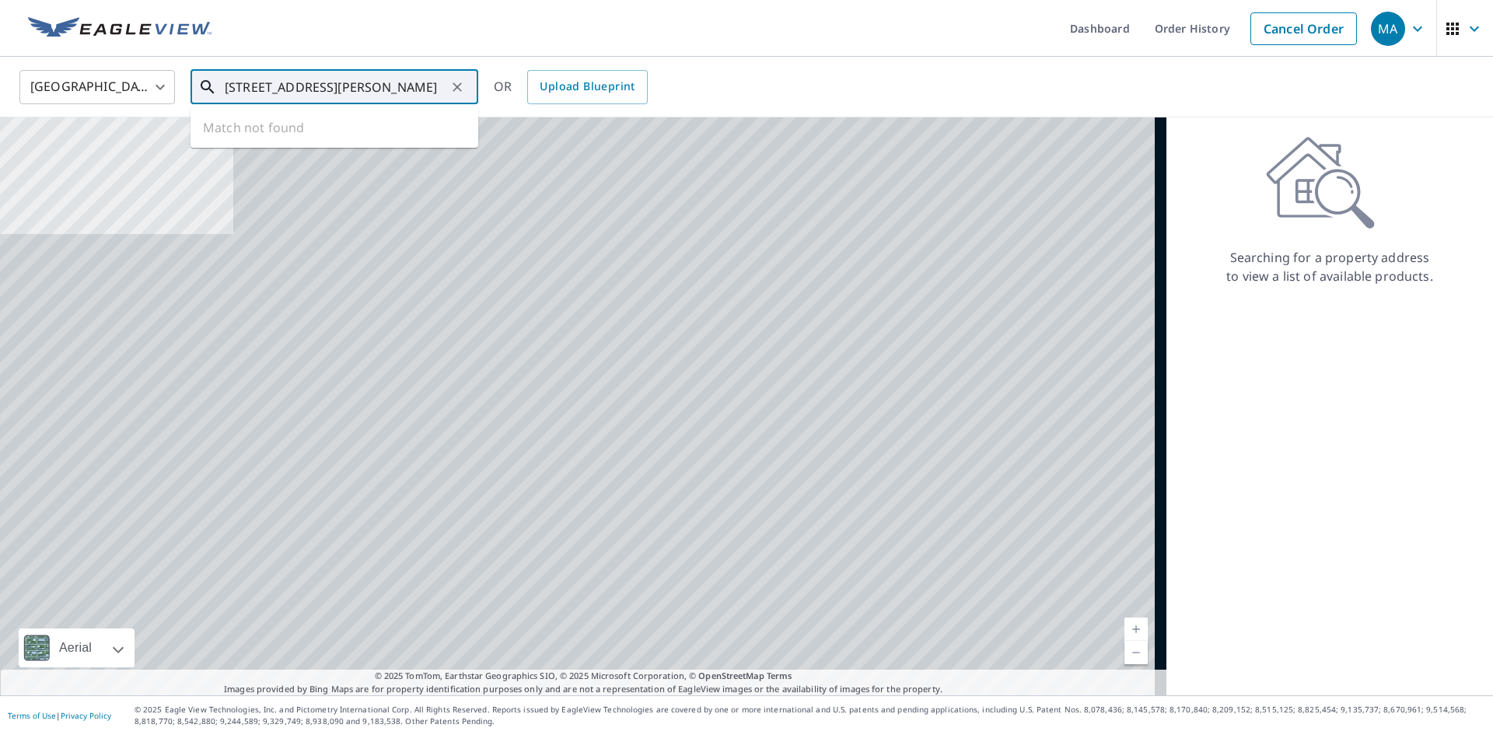
scroll to position [0, 10]
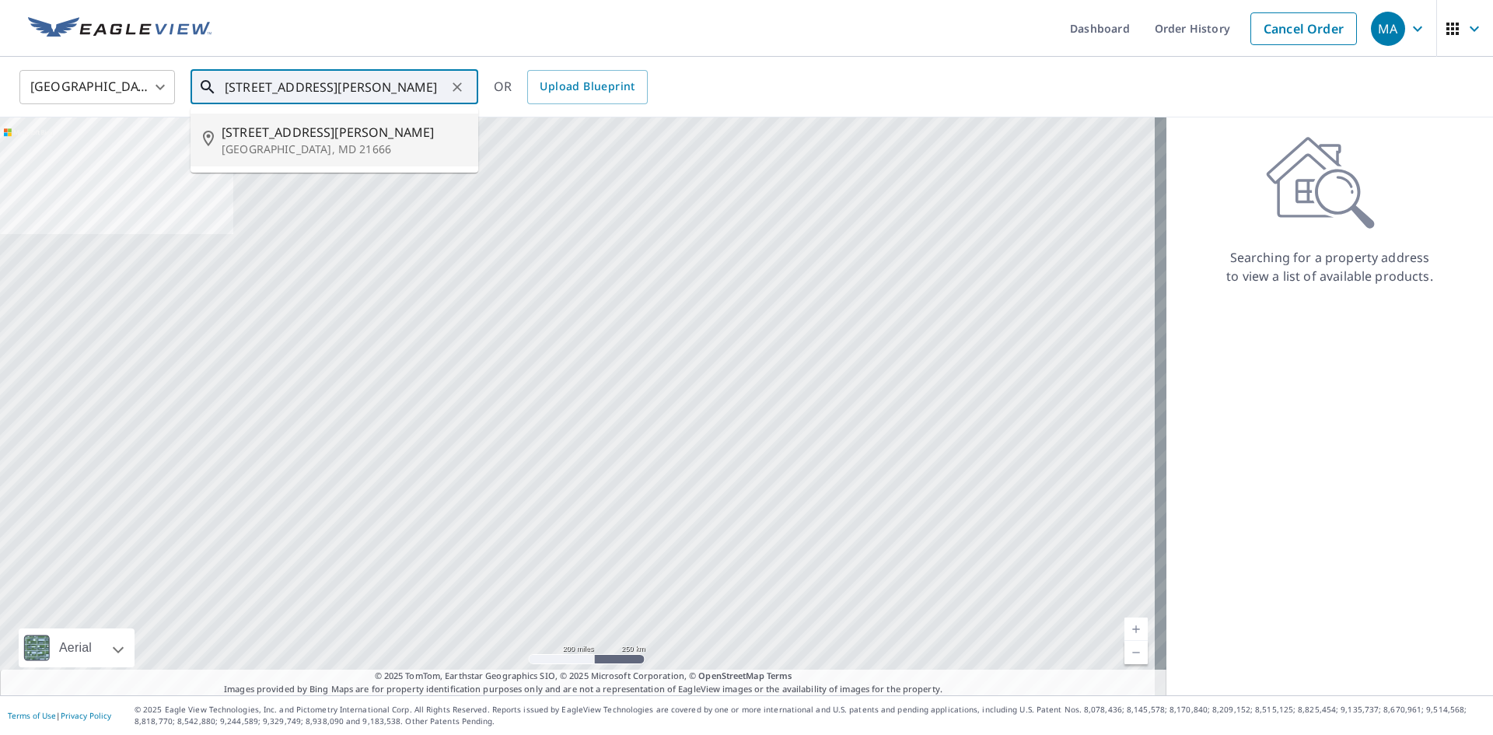
click at [323, 134] on span "[STREET_ADDRESS][PERSON_NAME]" at bounding box center [344, 132] width 244 height 19
type input "[STREET_ADDRESS][PERSON_NAME]"
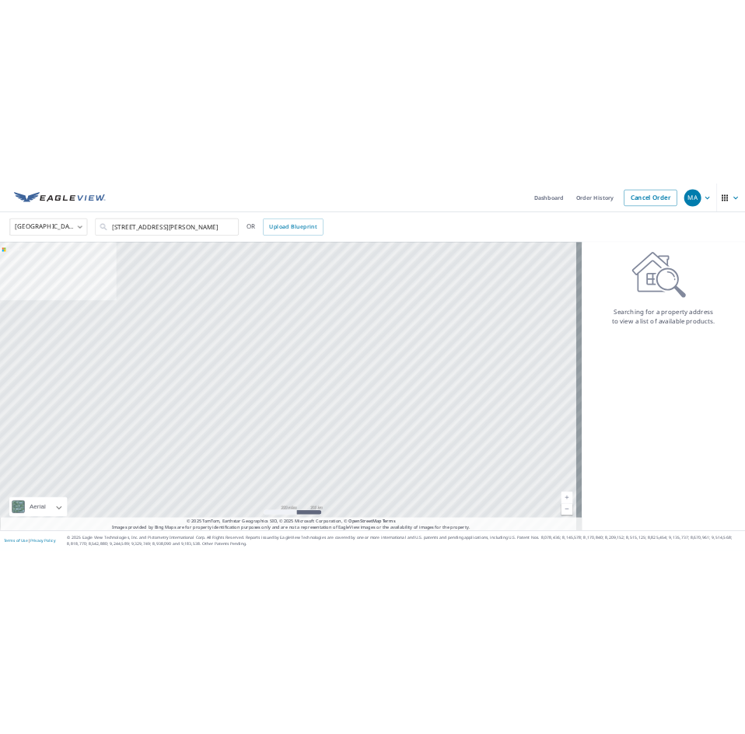
scroll to position [0, 0]
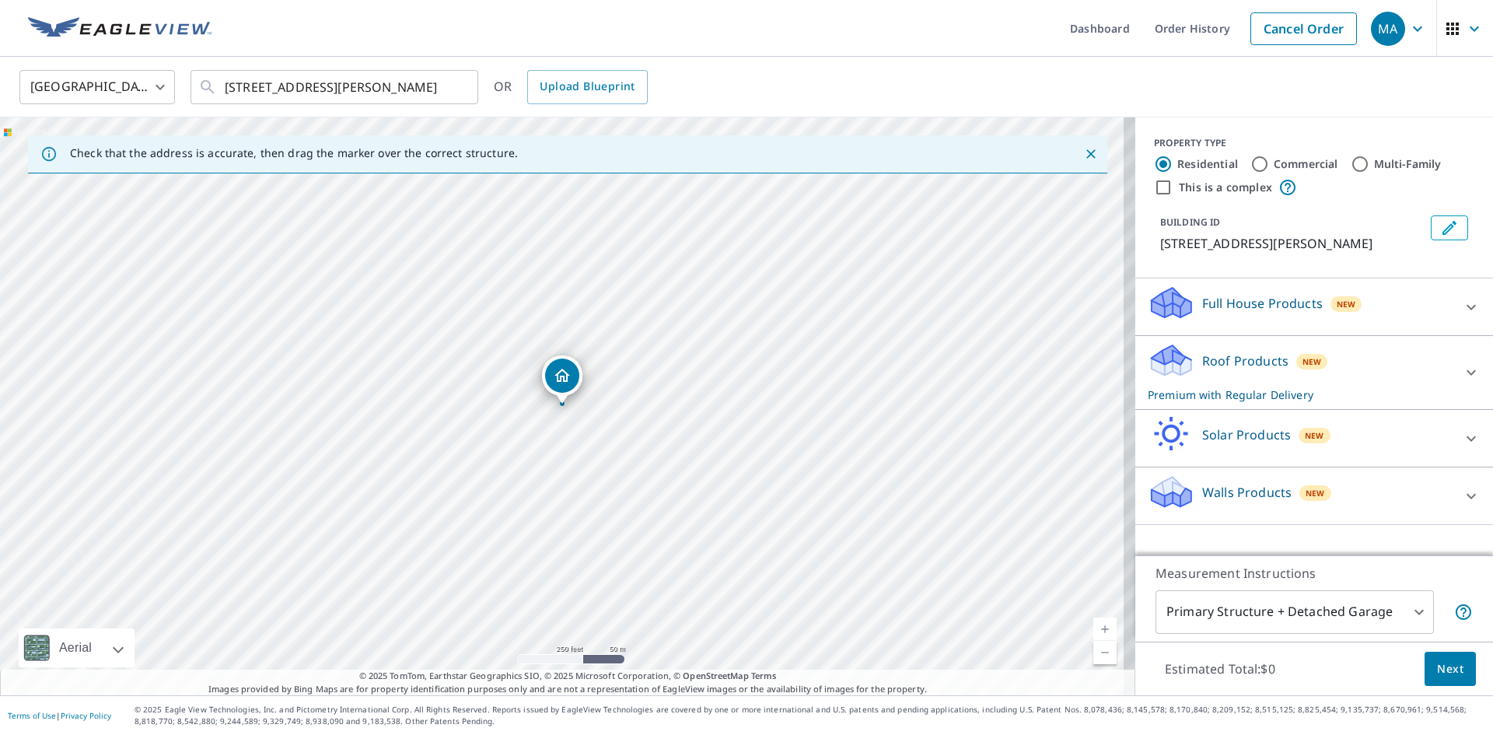
click at [1236, 387] on p "Premium with Regular Delivery" at bounding box center [1299, 394] width 305 height 16
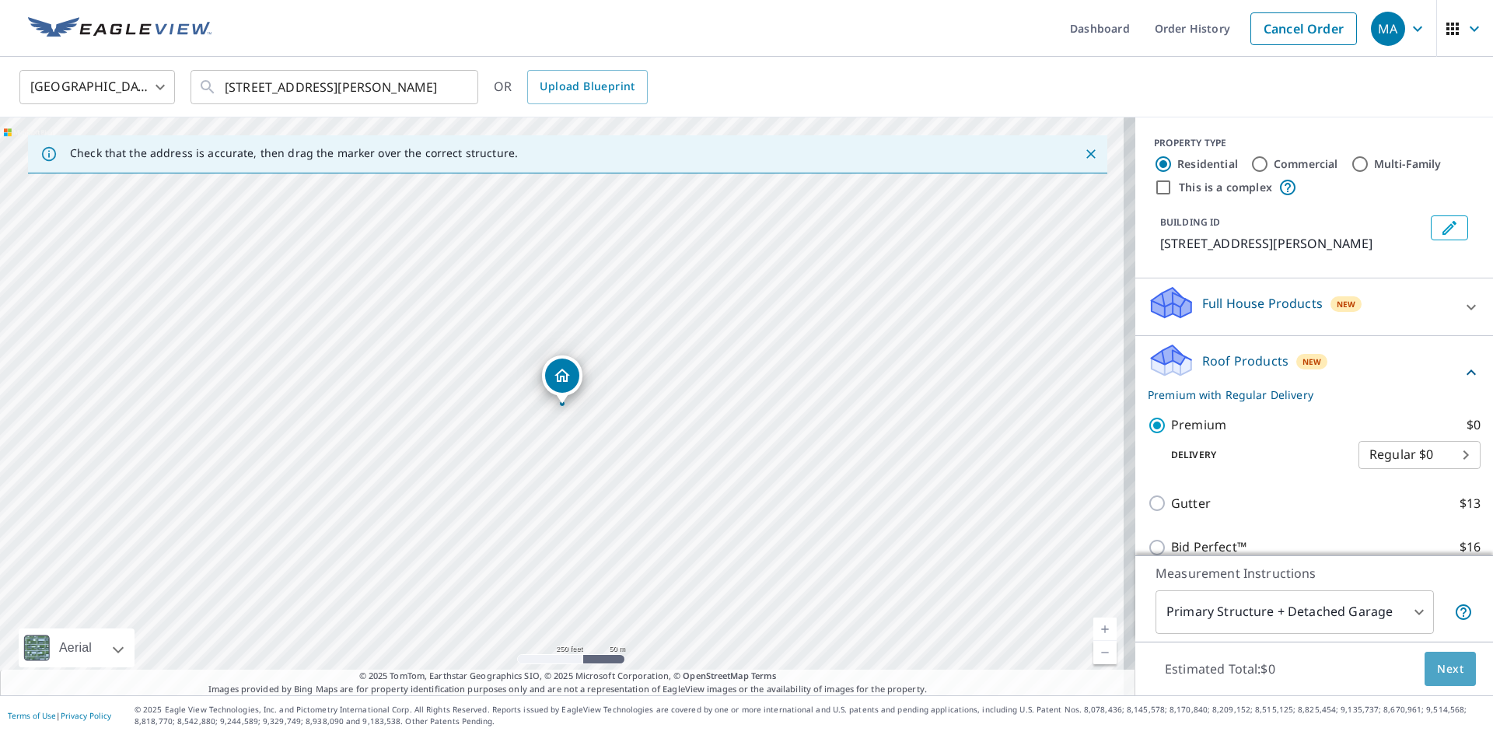
click at [1441, 676] on span "Next" at bounding box center [1450, 668] width 26 height 19
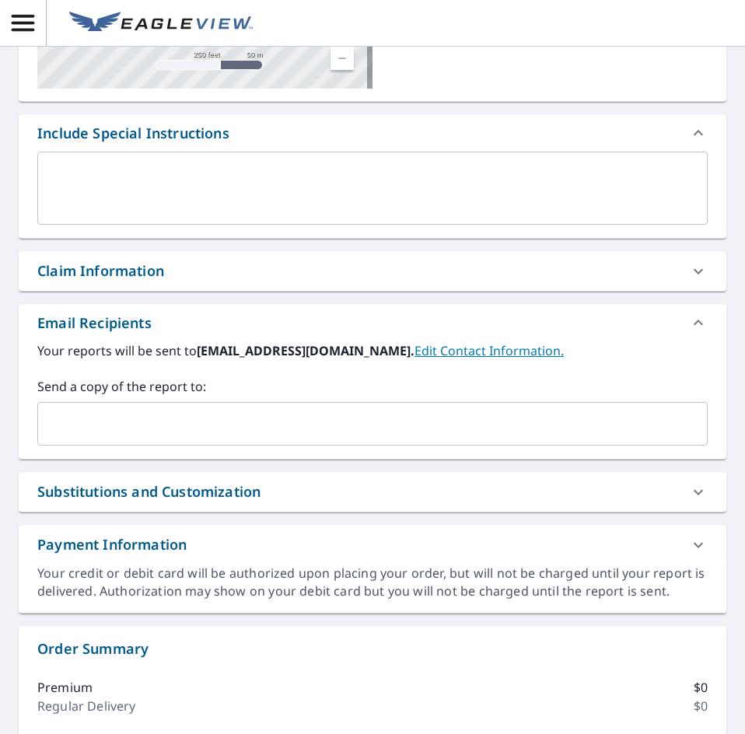
scroll to position [311, 0]
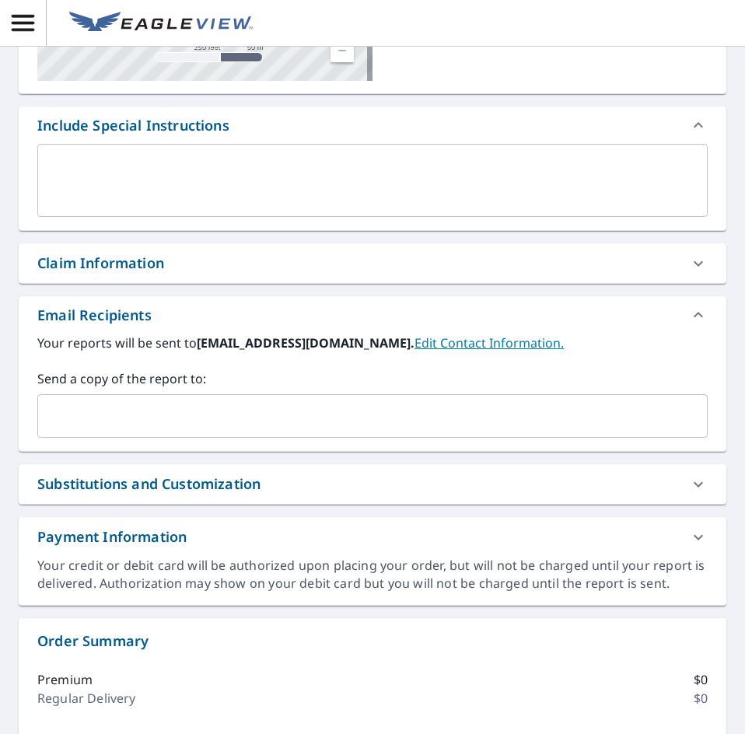
drag, startPoint x: 119, startPoint y: 415, endPoint x: 112, endPoint y: 410, distance: 8.4
click at [119, 415] on input "text" at bounding box center [360, 416] width 633 height 30
paste input "[EMAIL_ADDRESS][DOMAIN_NAME]"
type input "[EMAIL_ADDRESS][DOMAIN_NAME]"
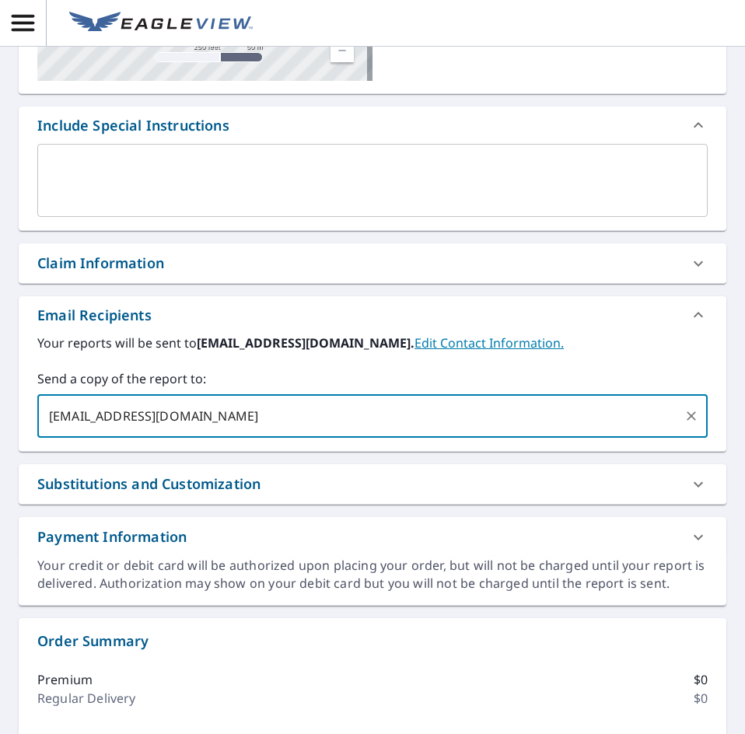
checkbox input "true"
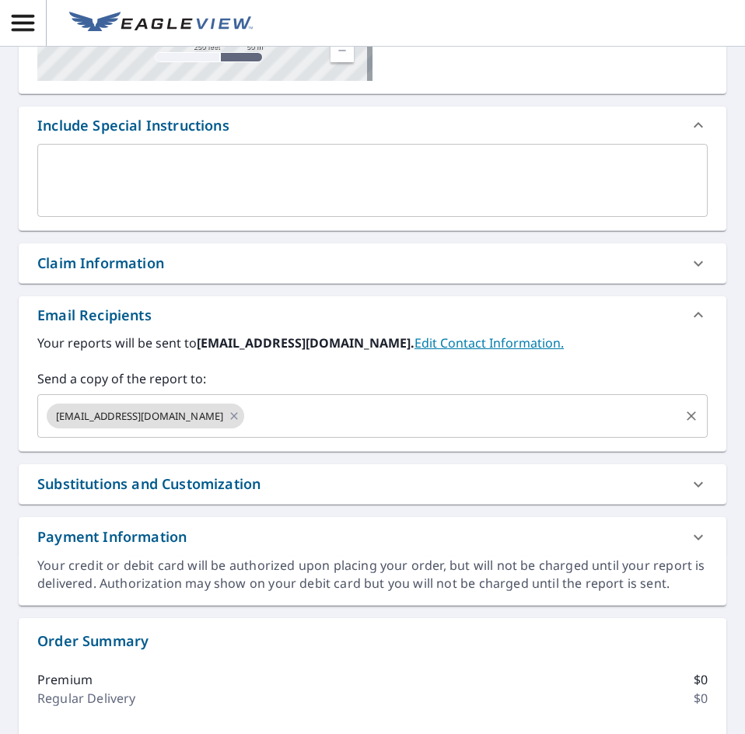
click at [288, 410] on input "text" at bounding box center [461, 416] width 431 height 30
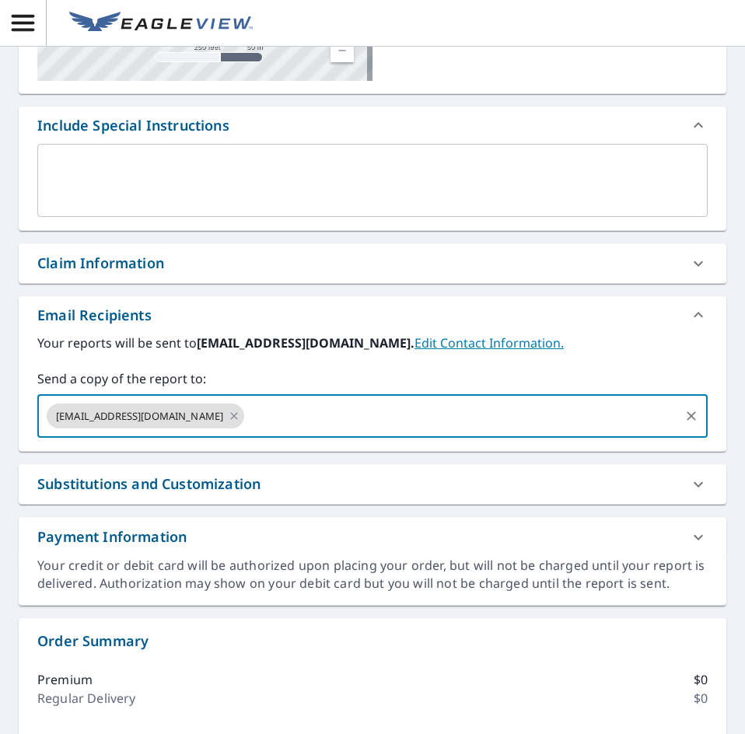
paste input "[EMAIL_ADDRESS][DOMAIN_NAME]"
type input "[EMAIL_ADDRESS][DOMAIN_NAME]"
checkbox input "true"
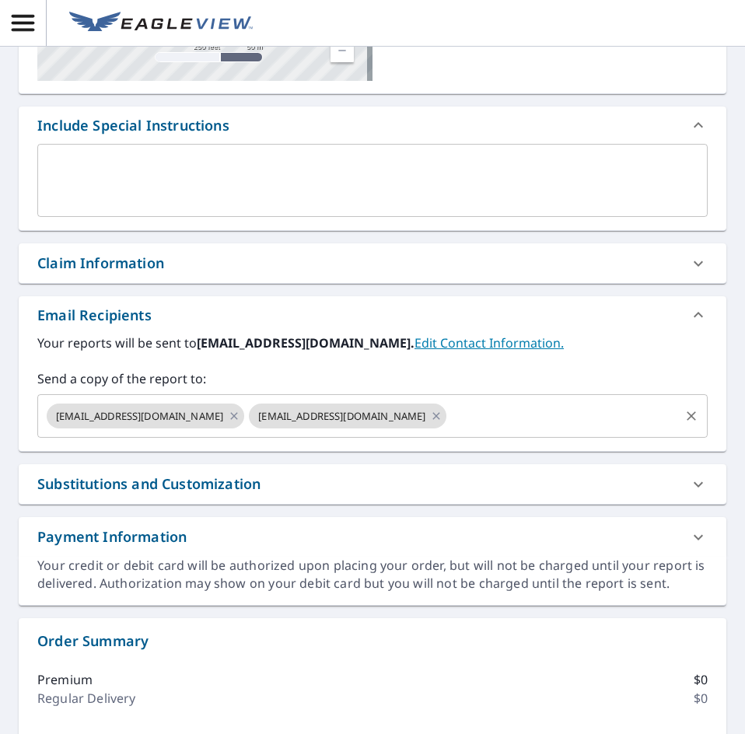
click at [491, 420] on input "text" at bounding box center [563, 416] width 229 height 30
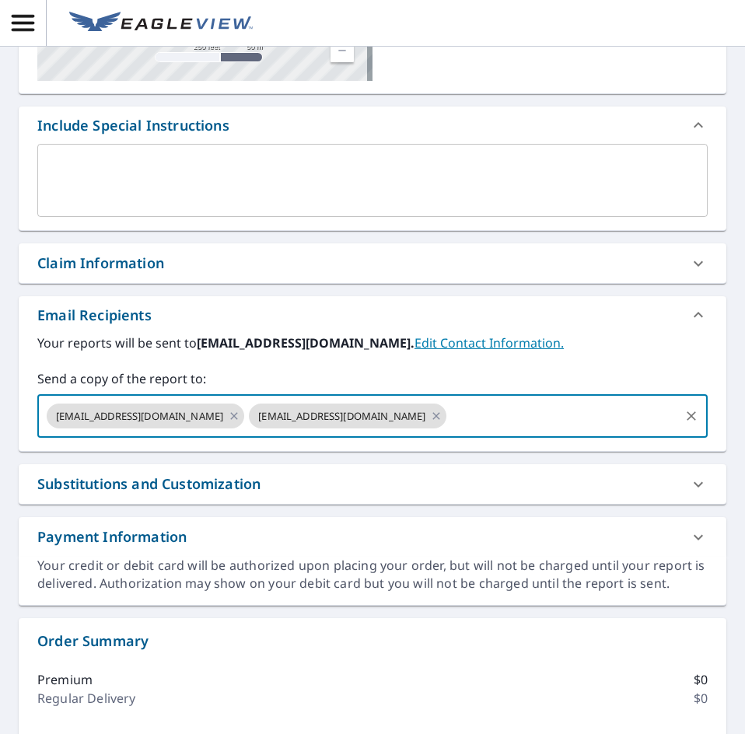
paste input "[EMAIL_ADDRESS][DOMAIN_NAME]"
type input "[EMAIL_ADDRESS][DOMAIN_NAME]"
checkbox input "true"
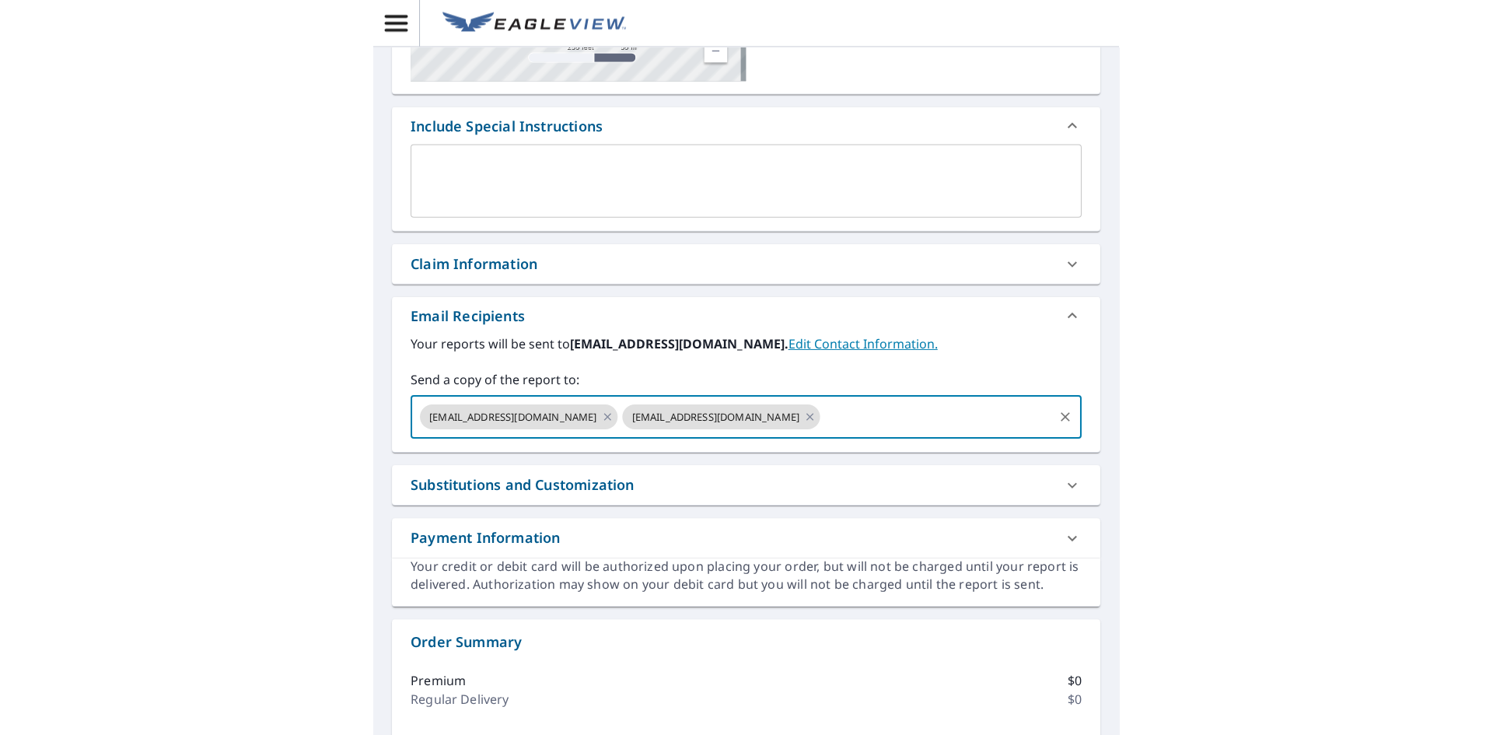
scroll to position [0, 0]
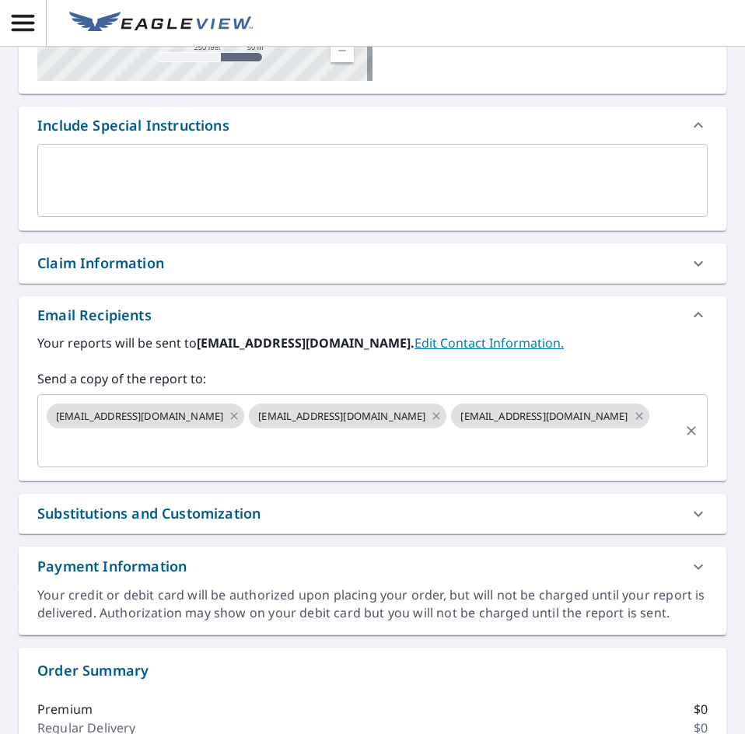
click at [323, 438] on input "text" at bounding box center [360, 446] width 633 height 30
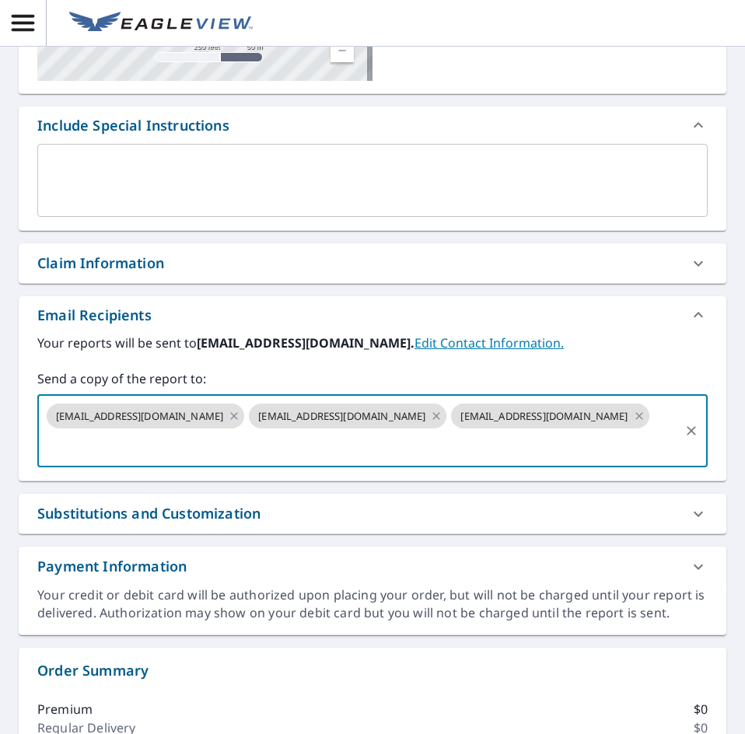
paste input "[EMAIL_ADDRESS][DOMAIN_NAME]"
type input "[EMAIL_ADDRESS][DOMAIN_NAME]"
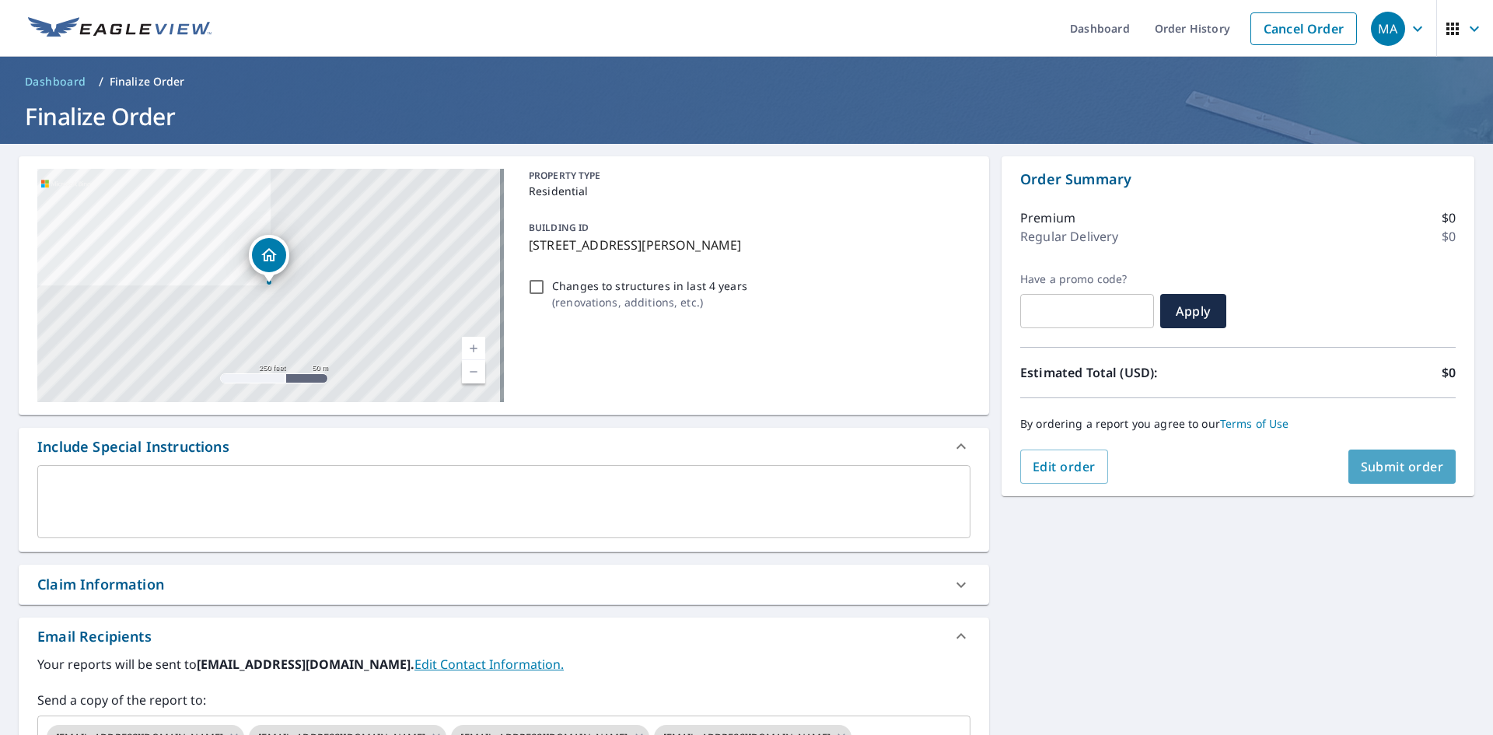
click at [1348, 457] on button "Submit order" at bounding box center [1402, 466] width 108 height 34
checkbox input "true"
